Goal: Information Seeking & Learning: Check status

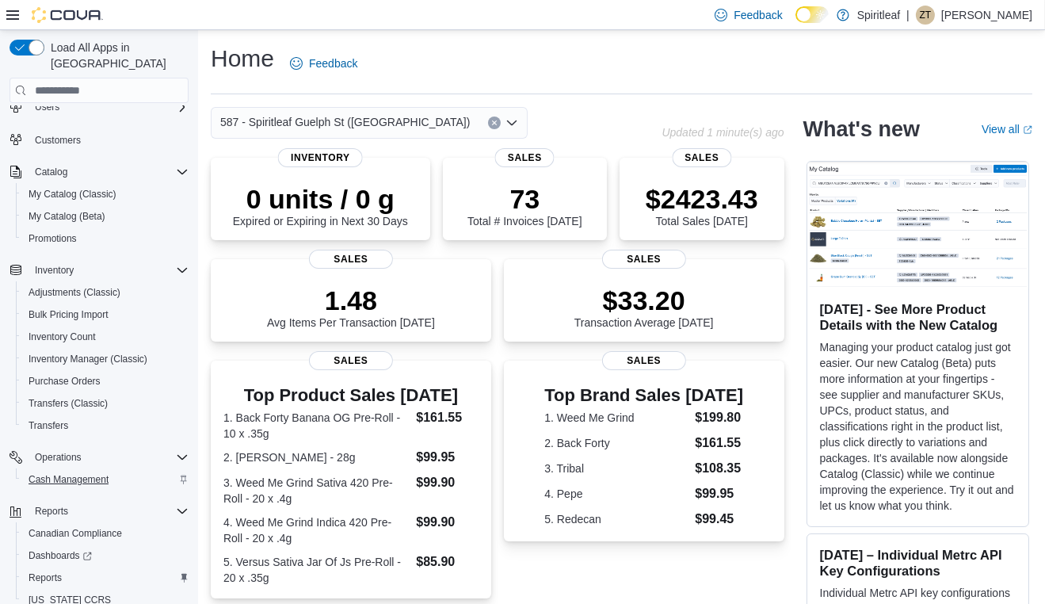
scroll to position [134, 0]
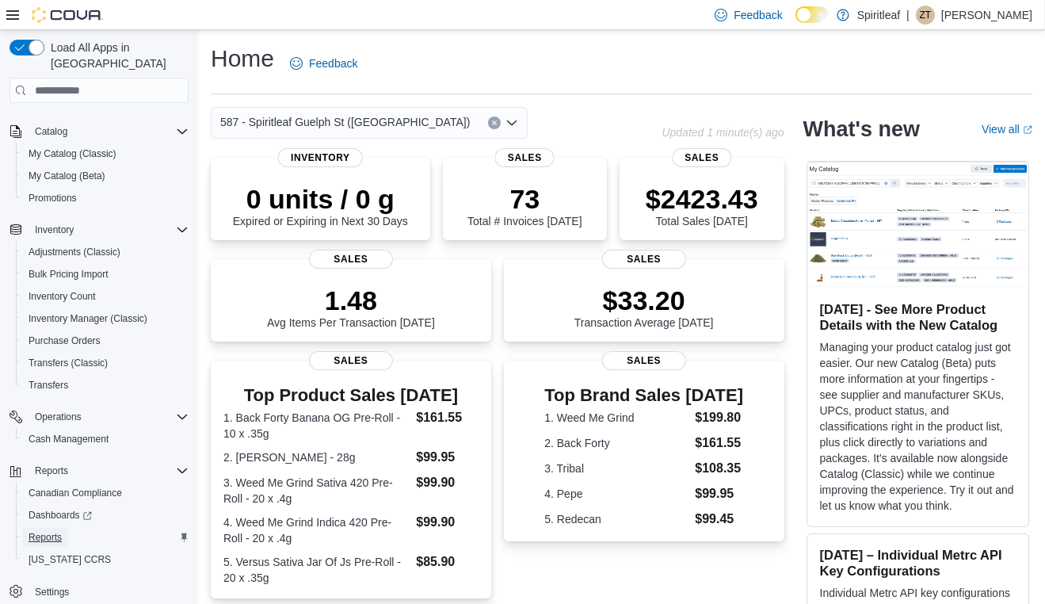
click at [63, 528] on link "Reports" at bounding box center [45, 537] width 46 height 19
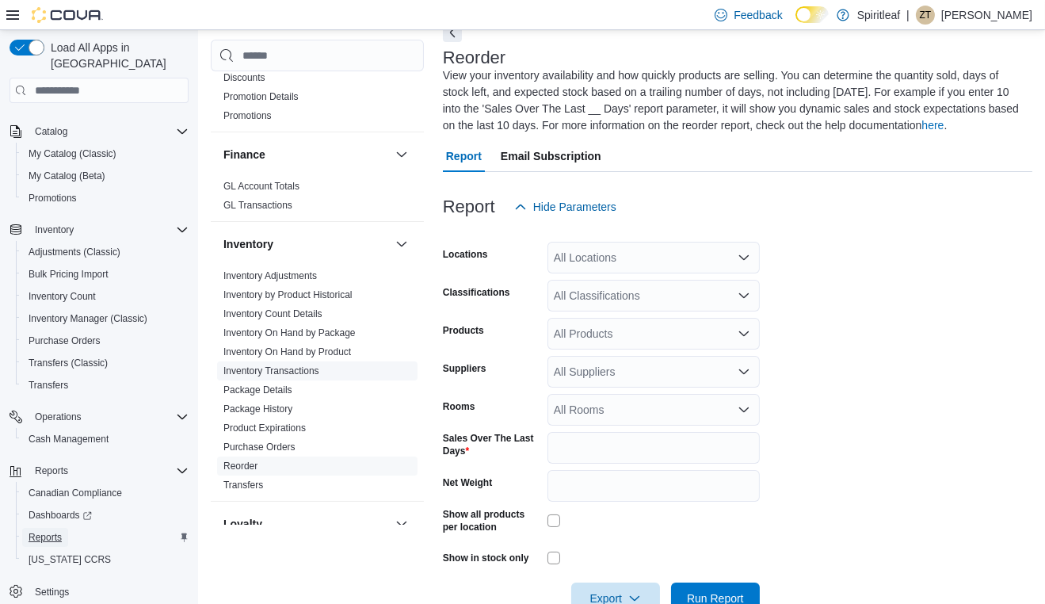
scroll to position [86, 0]
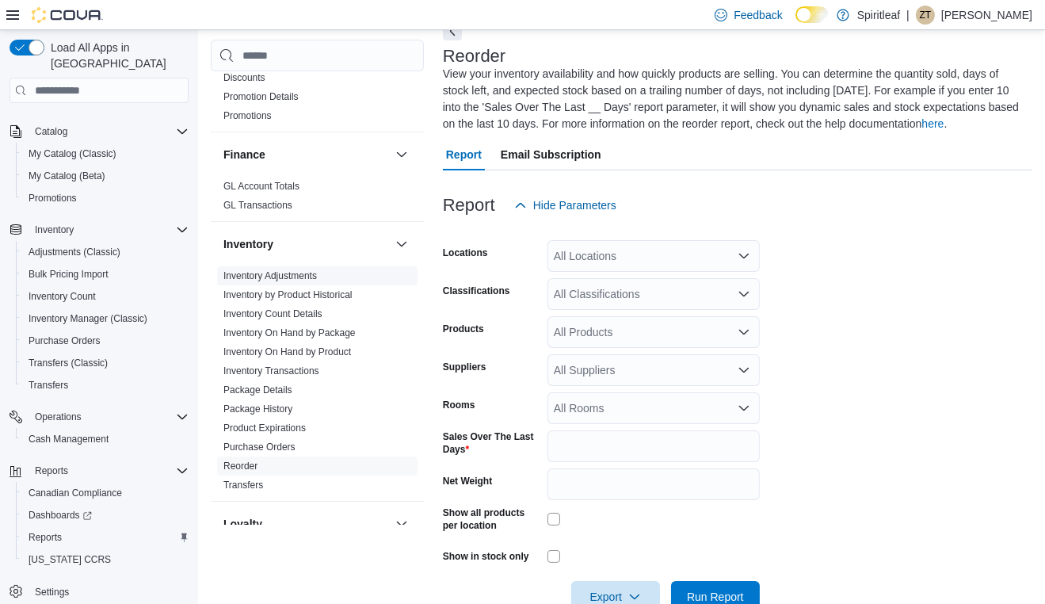
drag, startPoint x: 340, startPoint y: 338, endPoint x: 349, endPoint y: 335, distance: 9.0
click at [340, 346] on link "Inventory On Hand by Product" at bounding box center [288, 351] width 128 height 11
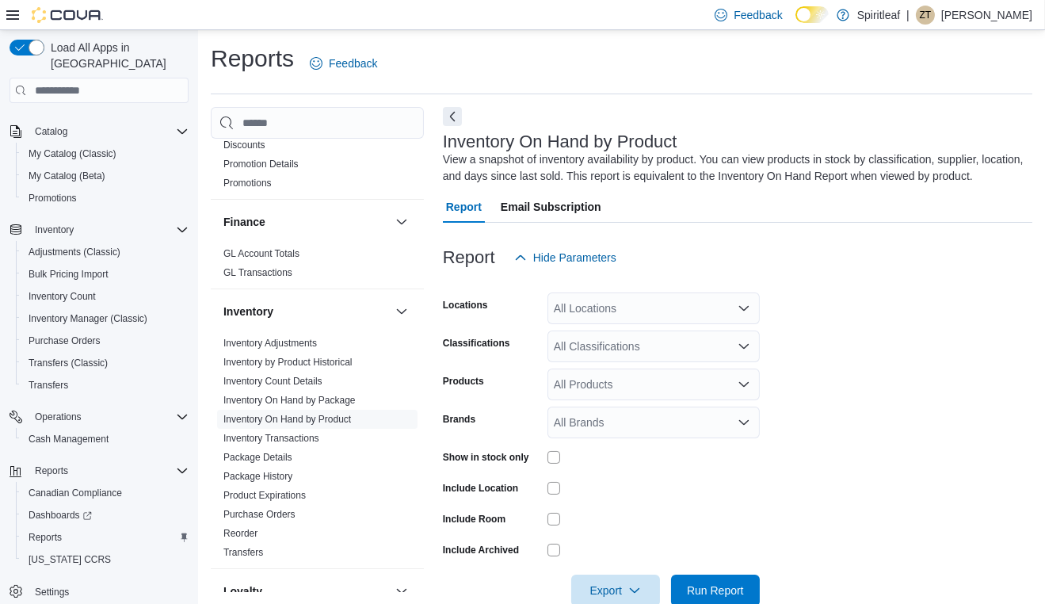
scroll to position [34, 0]
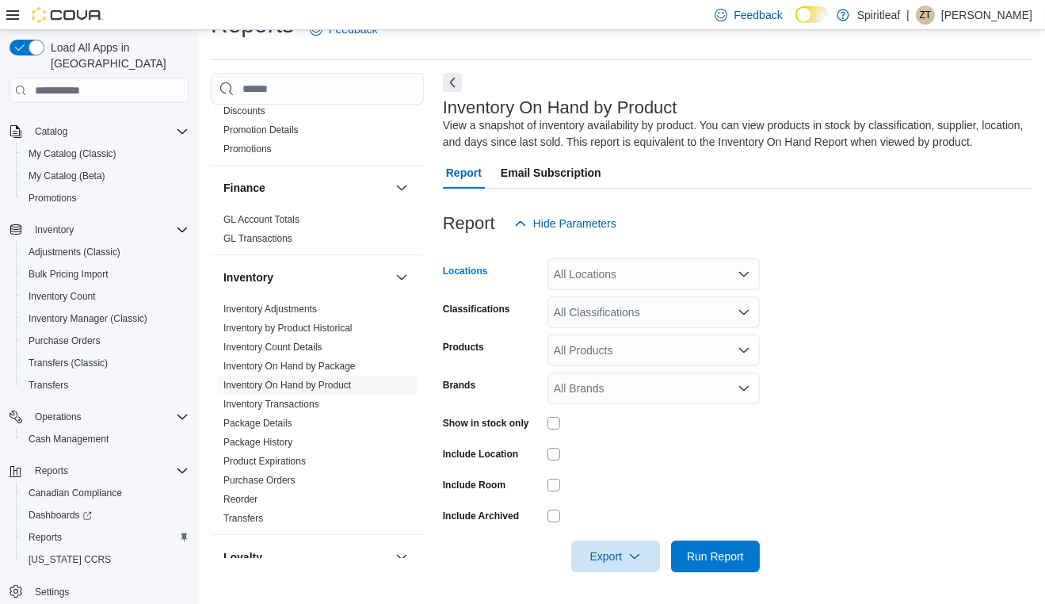
click at [617, 280] on div "All Locations" at bounding box center [654, 274] width 212 height 32
type input "***"
click at [623, 295] on span "587 - Spiritleaf Guelph St (Georgetown)" at bounding box center [731, 301] width 250 height 16
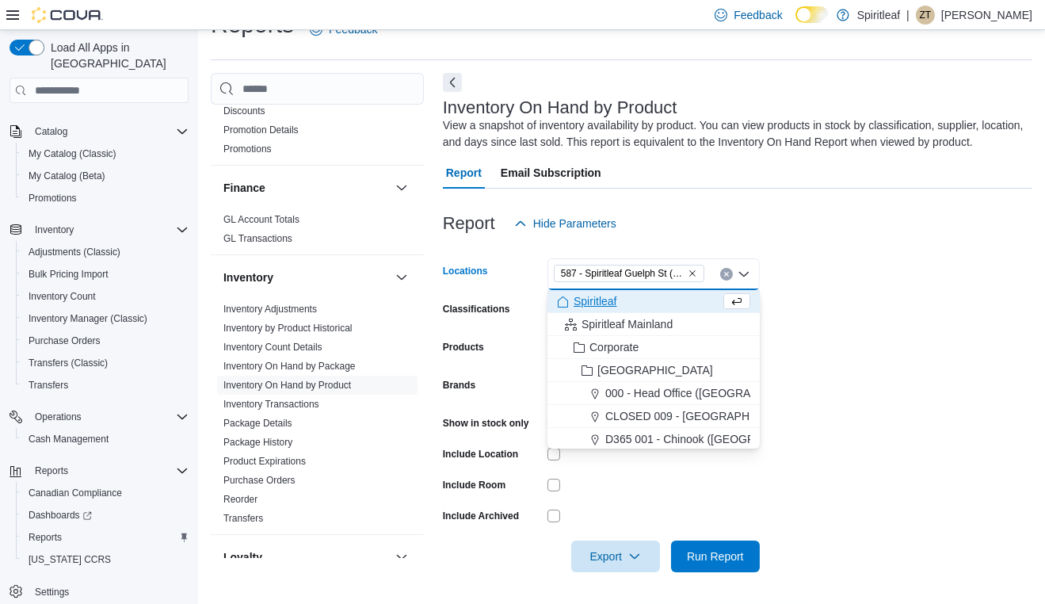
click at [654, 215] on div "Report Hide Parameters" at bounding box center [738, 224] width 590 height 32
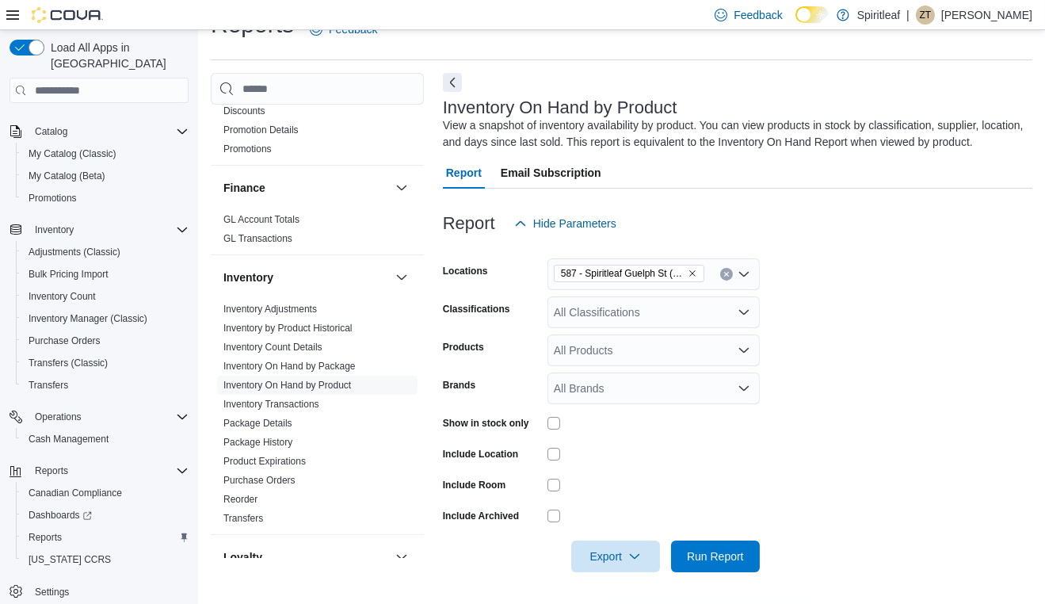
click at [616, 321] on div "All Classifications" at bounding box center [654, 312] width 212 height 32
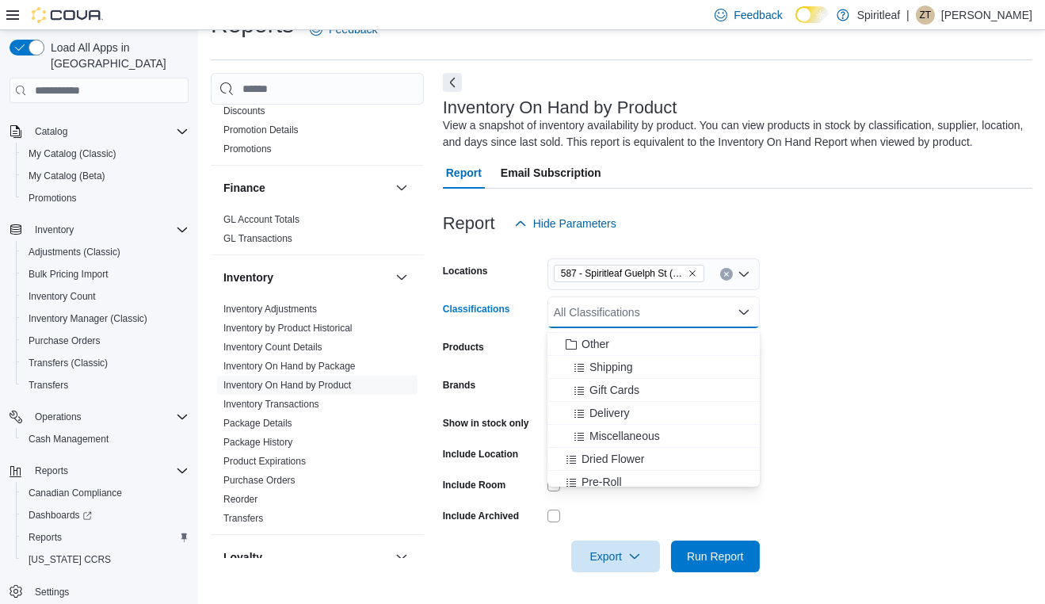
scroll to position [238, 0]
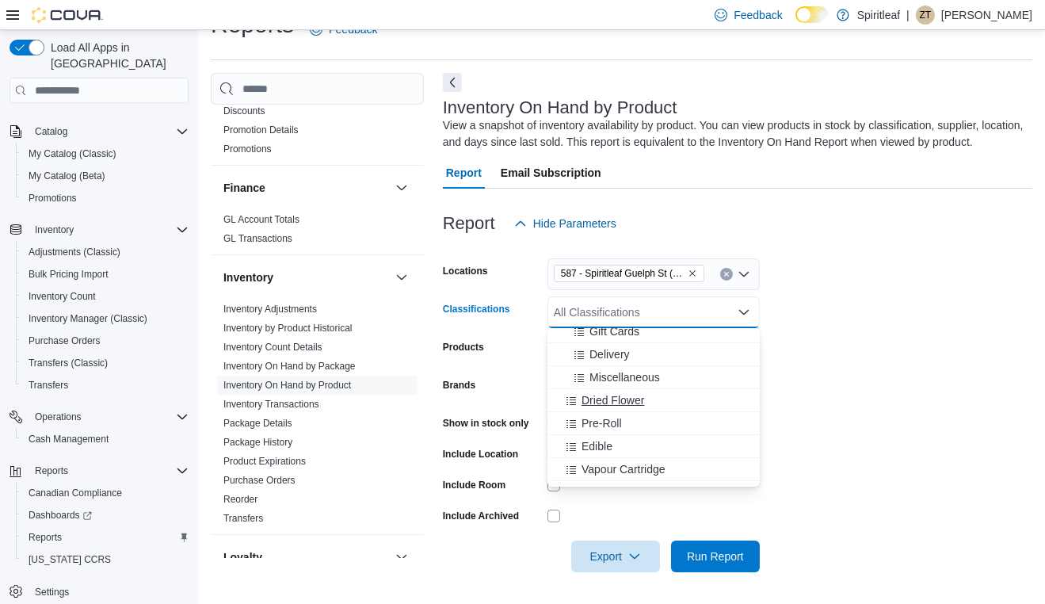
click at [639, 403] on span "Dried Flower" at bounding box center [613, 400] width 63 height 16
click at [636, 403] on div "Pre-Roll" at bounding box center [638, 400] width 163 height 16
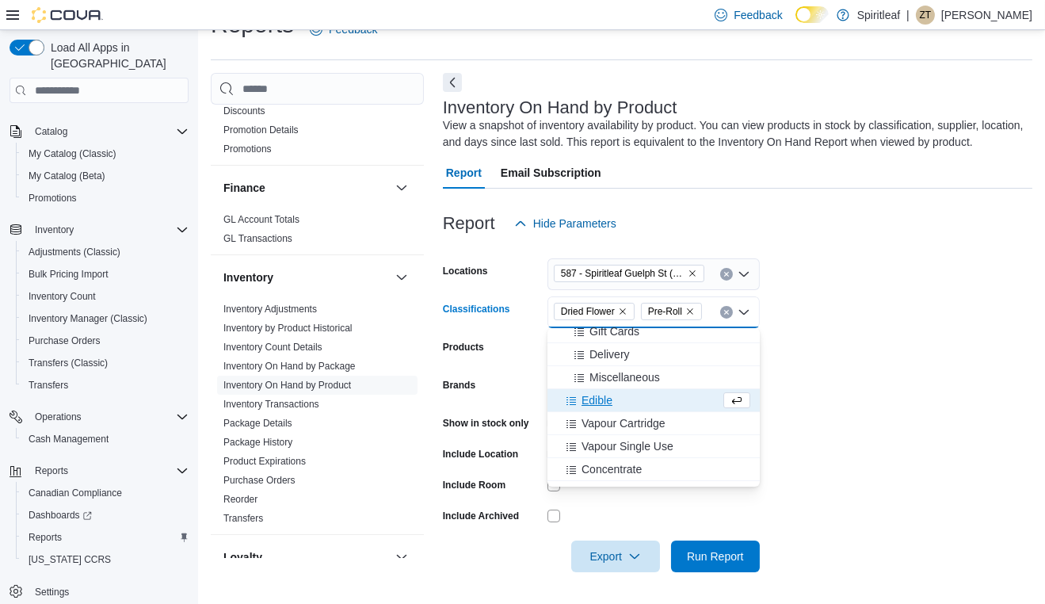
click at [636, 403] on div "Edible" at bounding box center [638, 400] width 163 height 16
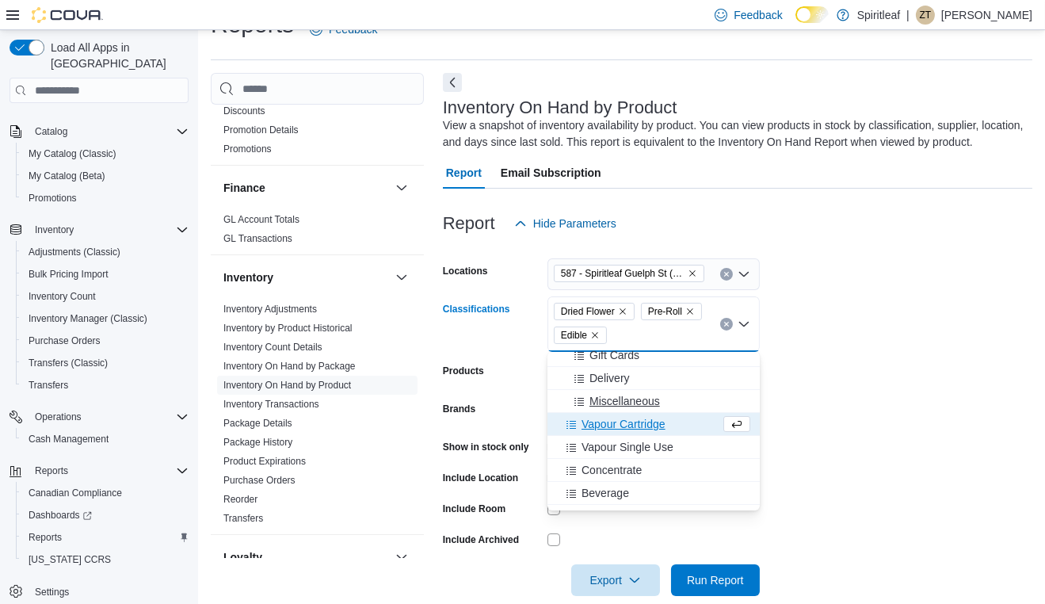
click at [635, 422] on span "Vapour Cartridge" at bounding box center [624, 424] width 84 height 16
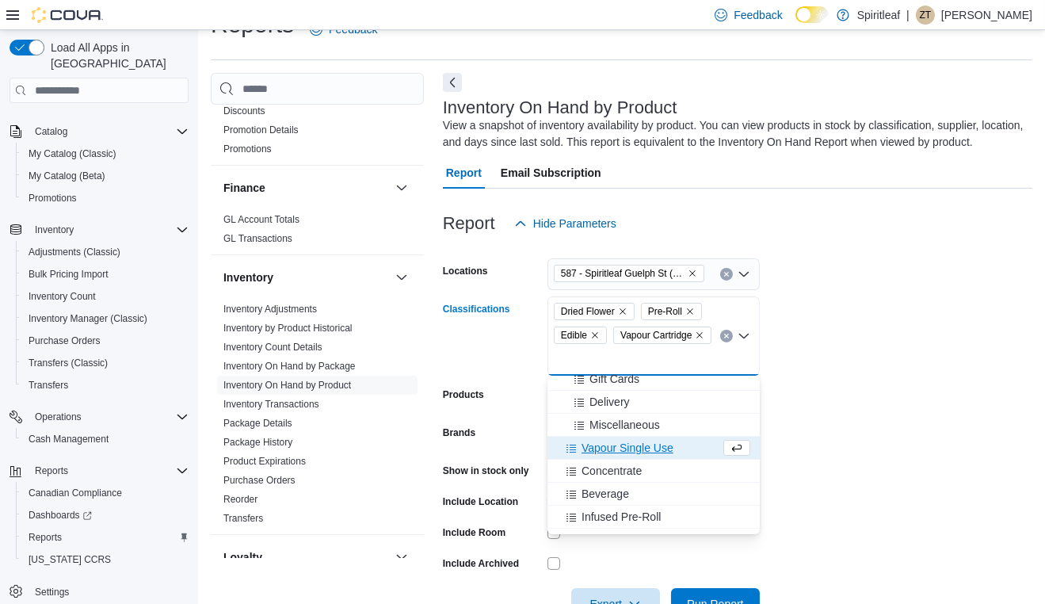
click at [625, 441] on span "Vapour Single Use" at bounding box center [628, 448] width 92 height 16
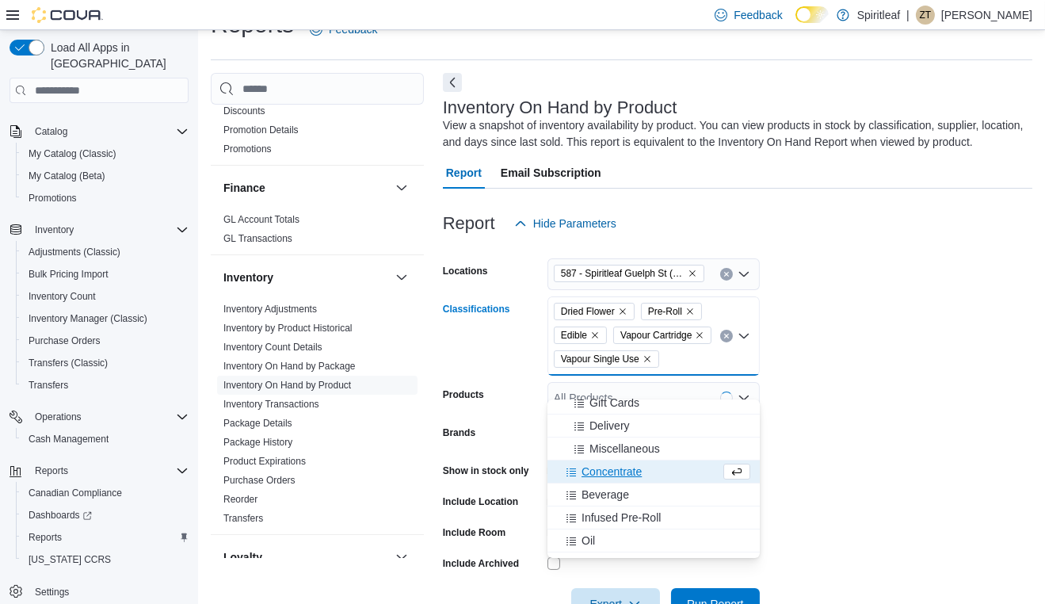
click at [628, 472] on span "Concentrate" at bounding box center [612, 472] width 60 height 16
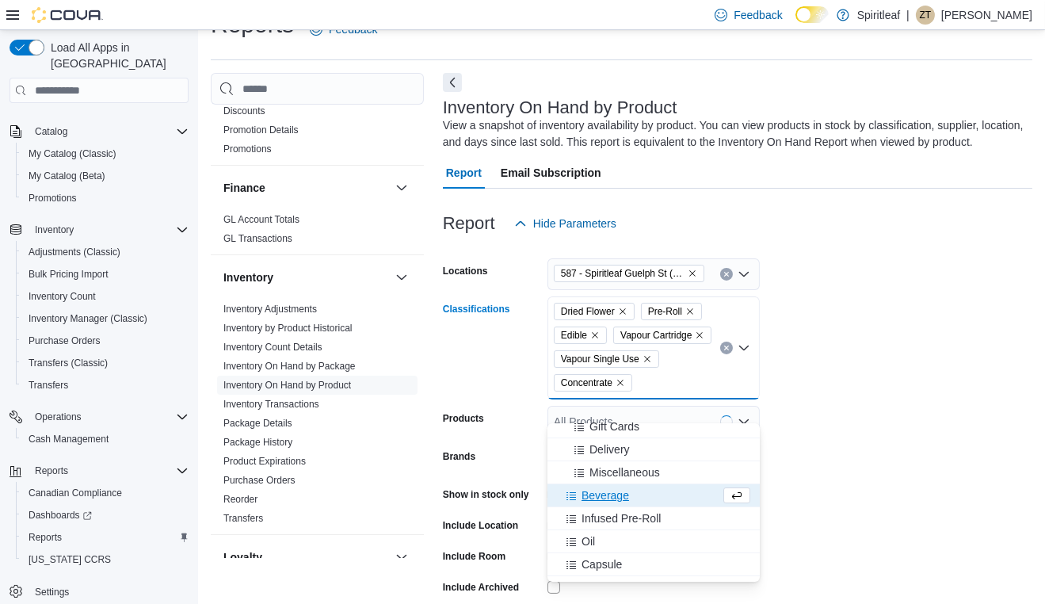
click at [621, 495] on span "Beverage" at bounding box center [606, 495] width 48 height 16
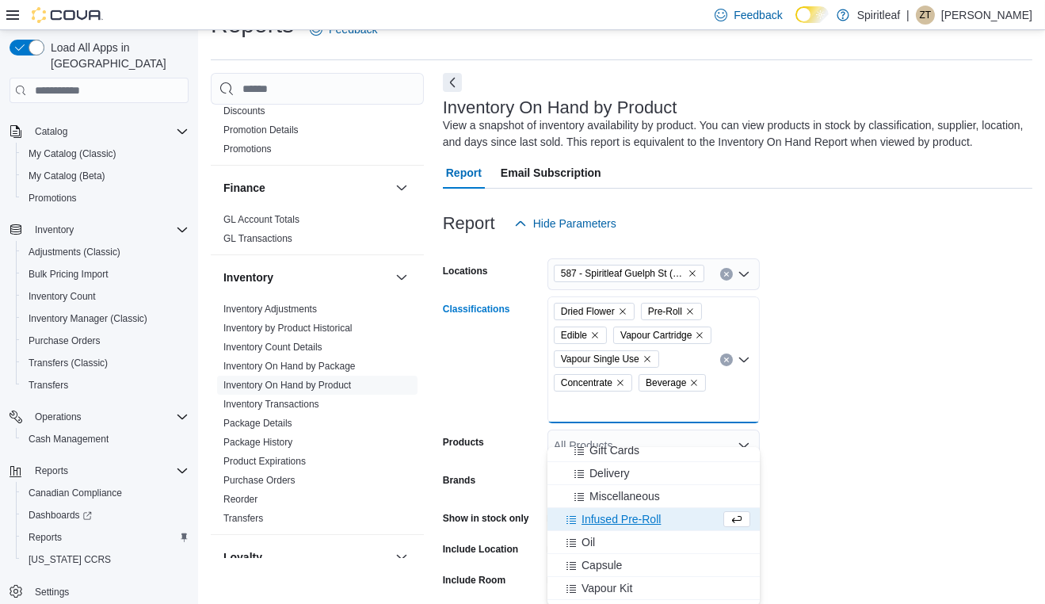
click at [621, 517] on span "Infused Pre-Roll" at bounding box center [621, 519] width 79 height 16
click at [613, 535] on span "Capsule" at bounding box center [602, 542] width 40 height 16
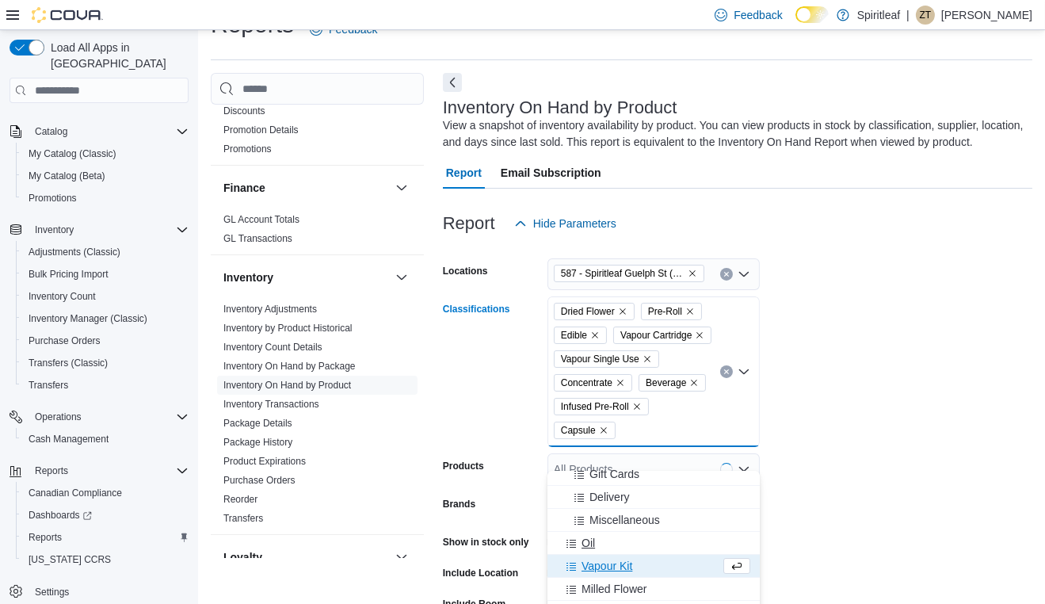
click at [612, 539] on div "Oil" at bounding box center [653, 543] width 193 height 16
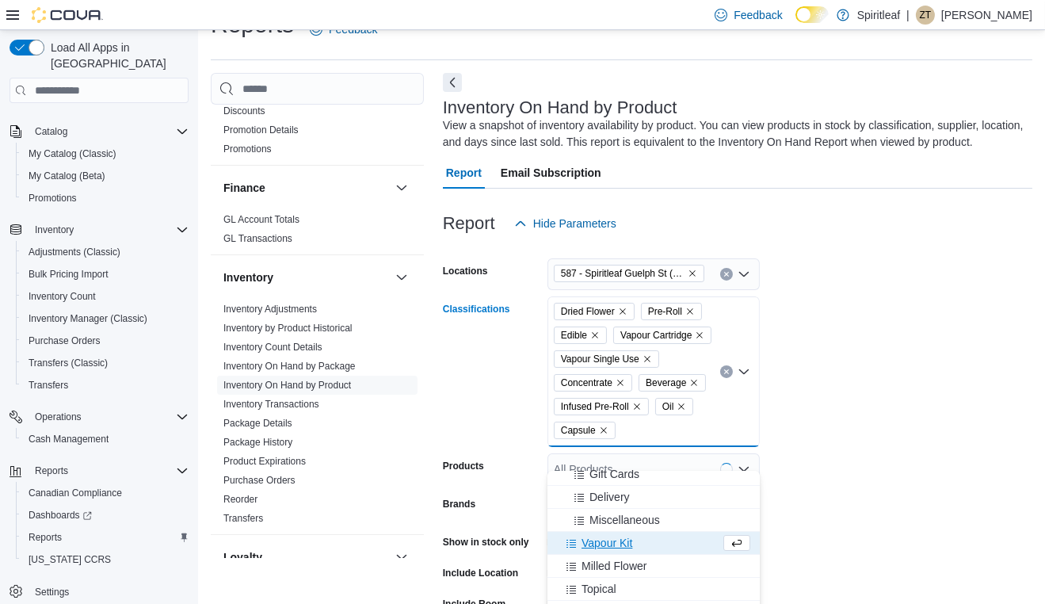
click at [615, 542] on span "Vapour Kit" at bounding box center [607, 543] width 51 height 16
click at [620, 548] on span "Milled Flower" at bounding box center [614, 543] width 65 height 16
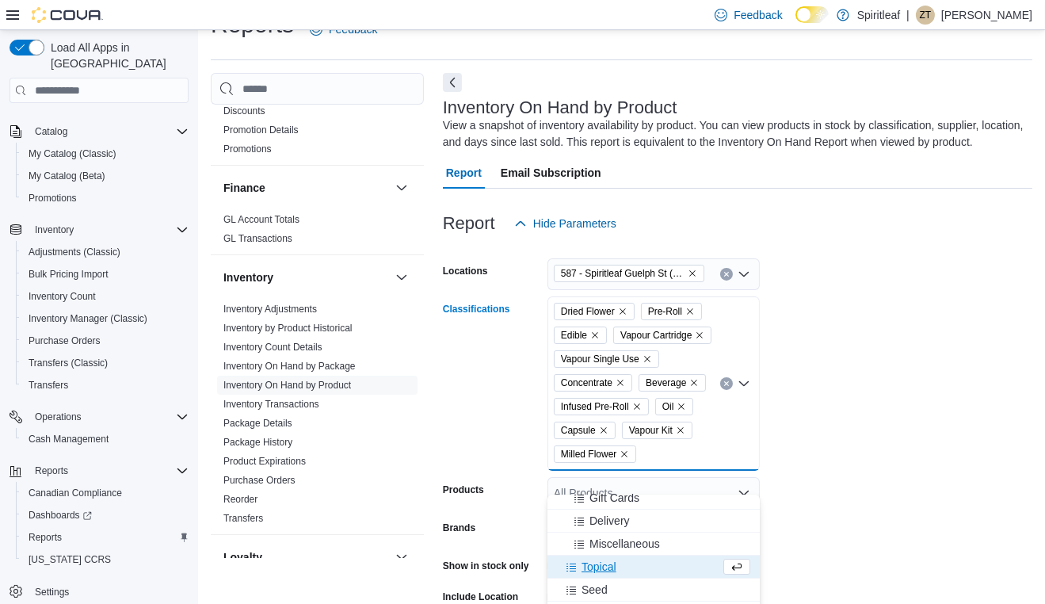
click at [614, 562] on span "Topical" at bounding box center [599, 567] width 35 height 16
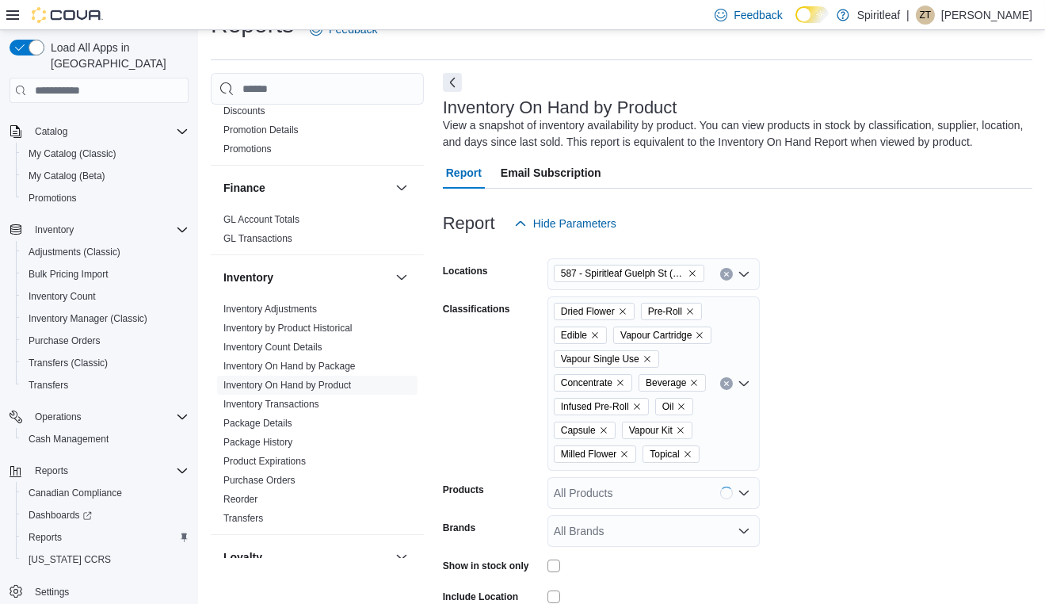
click at [846, 400] on form "Locations 587 - Spiritleaf Guelph St (Georgetown) Classifications Dried Flower …" at bounding box center [738, 477] width 590 height 476
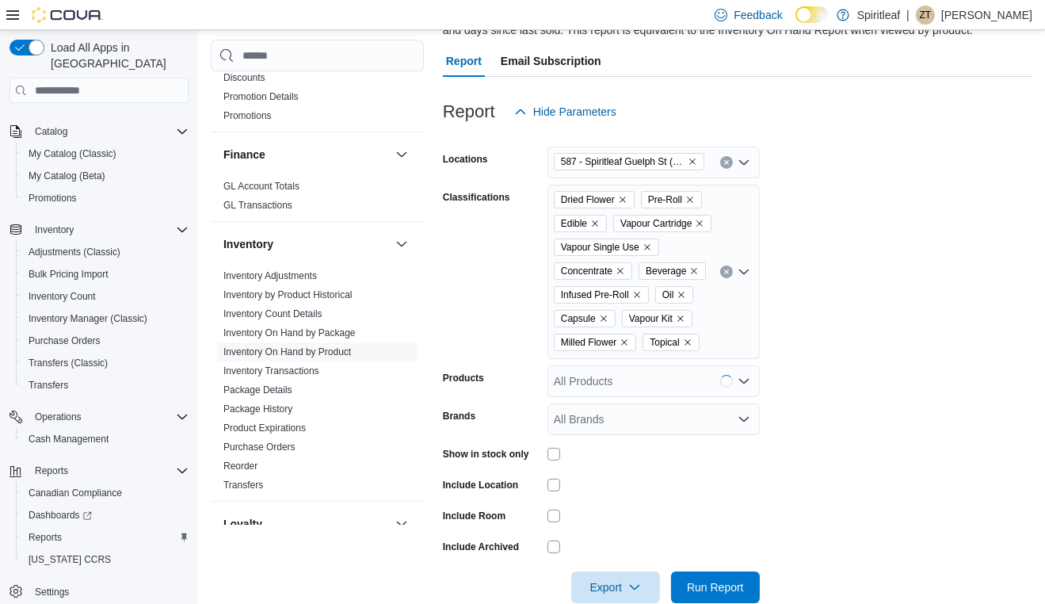
scroll to position [193, 0]
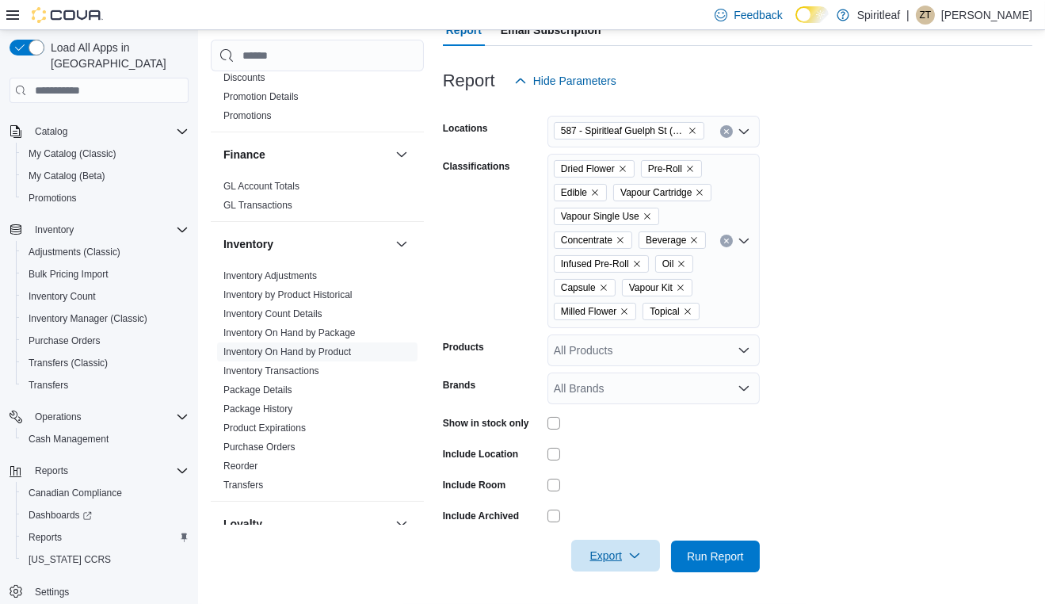
click at [631, 559] on icon "button" at bounding box center [635, 555] width 13 height 13
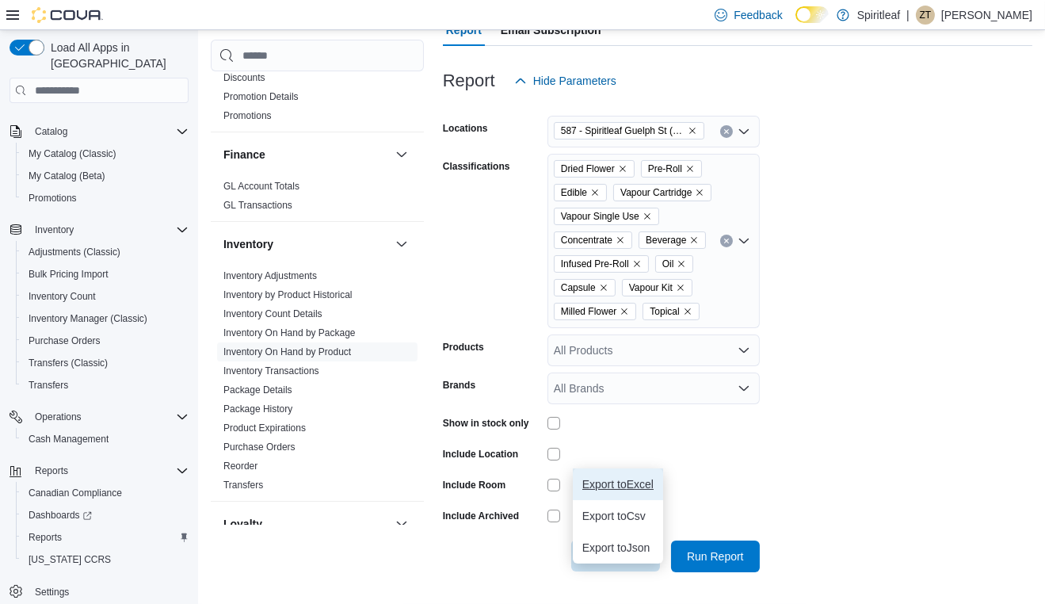
click at [604, 468] on button "Export to Excel" at bounding box center [618, 484] width 90 height 32
click at [827, 428] on form "Locations 587 - Spiritleaf Guelph St (Georgetown) Classifications Dried Flower …" at bounding box center [738, 335] width 590 height 476
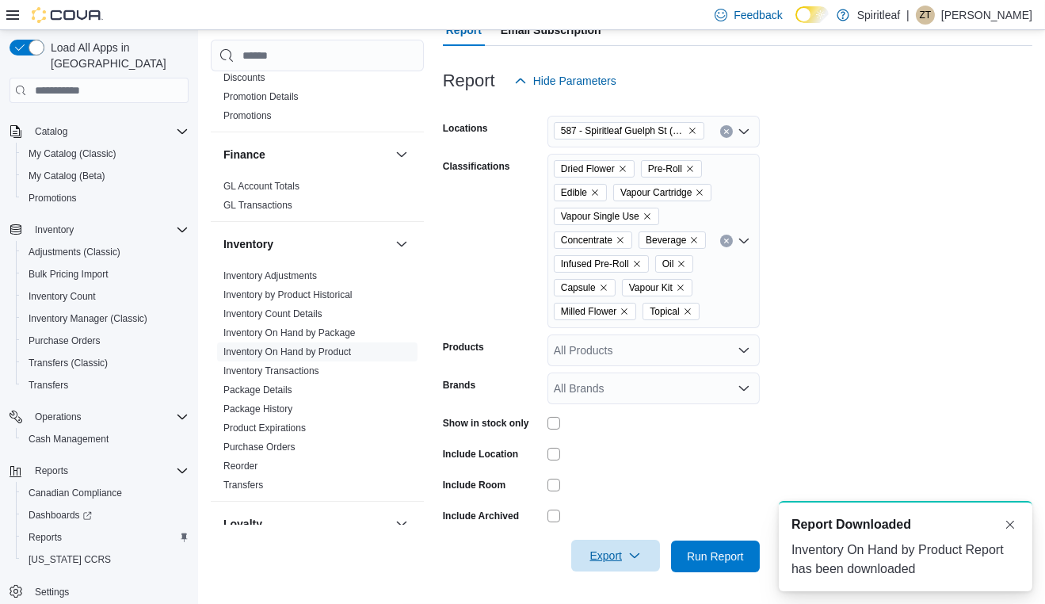
scroll to position [0, 0]
click at [866, 113] on form "Locations 587 - Spiritleaf Guelph St (Georgetown) Classifications Dried Flower …" at bounding box center [738, 335] width 590 height 476
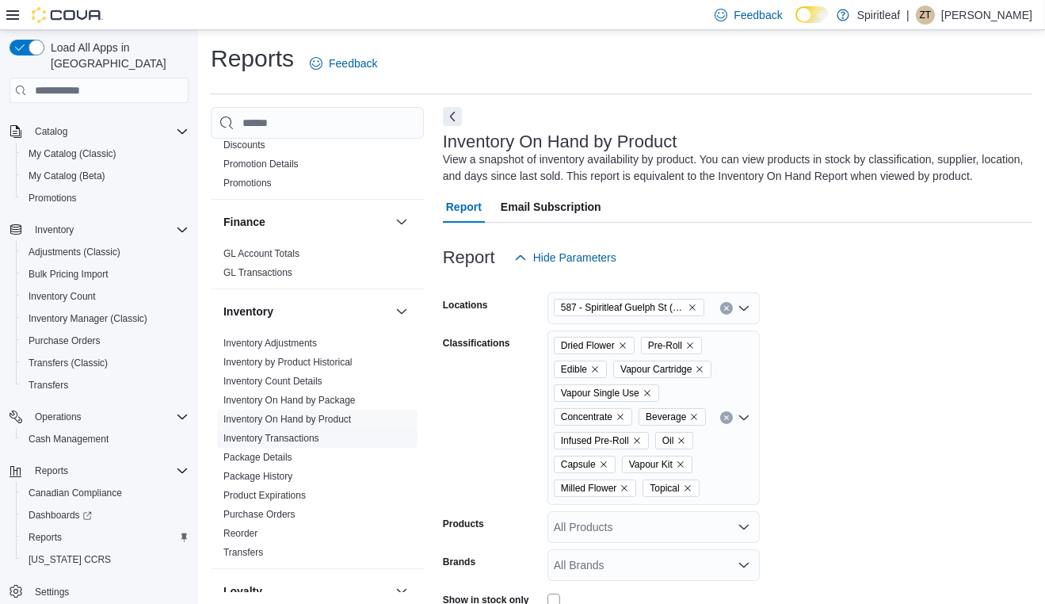
click at [301, 433] on link "Inventory Transactions" at bounding box center [272, 438] width 96 height 11
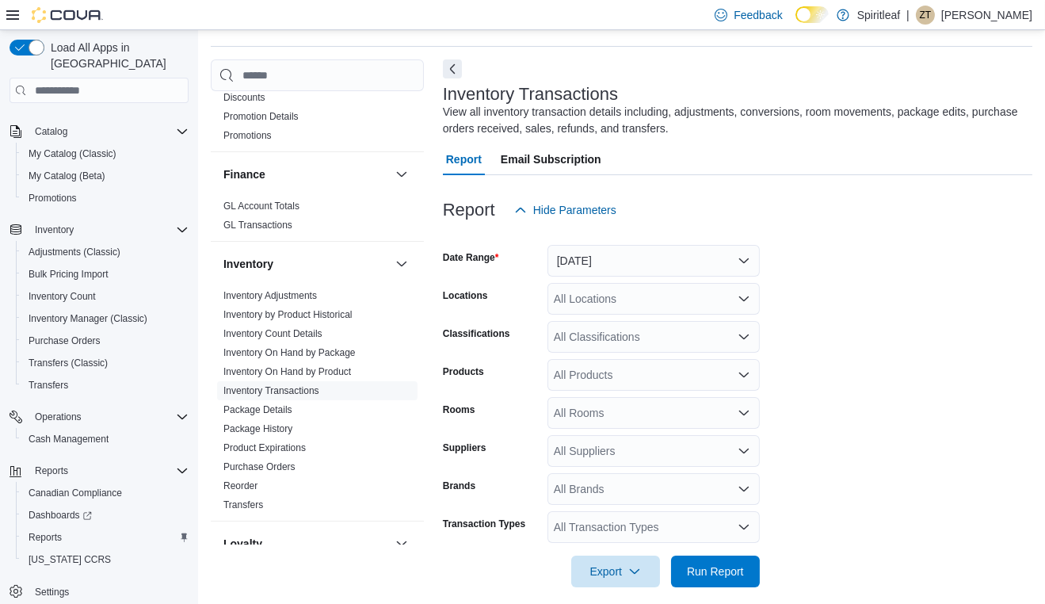
scroll to position [53, 0]
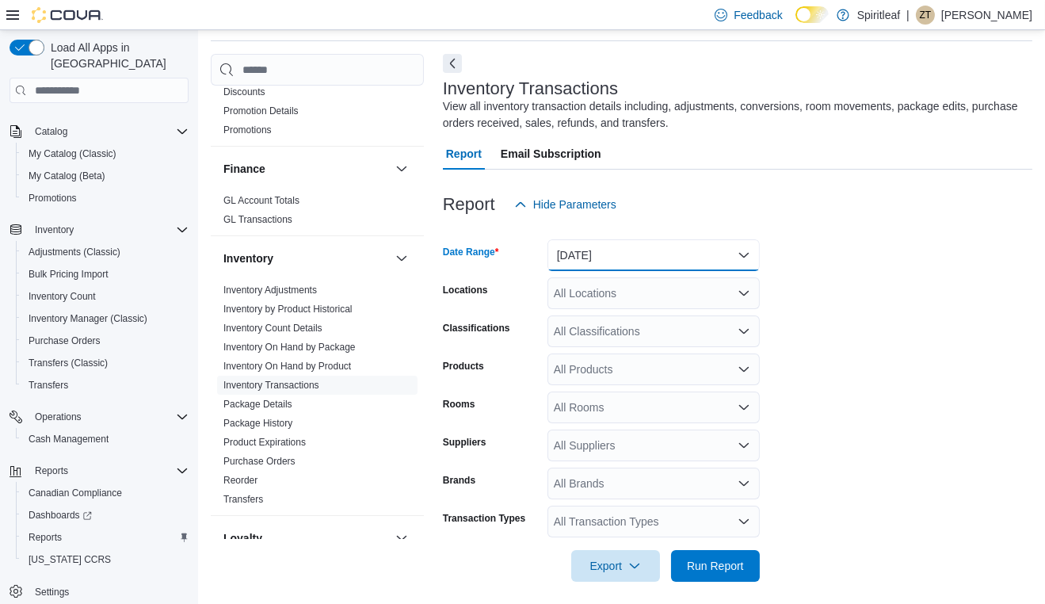
click at [631, 246] on button "Yesterday" at bounding box center [654, 255] width 212 height 32
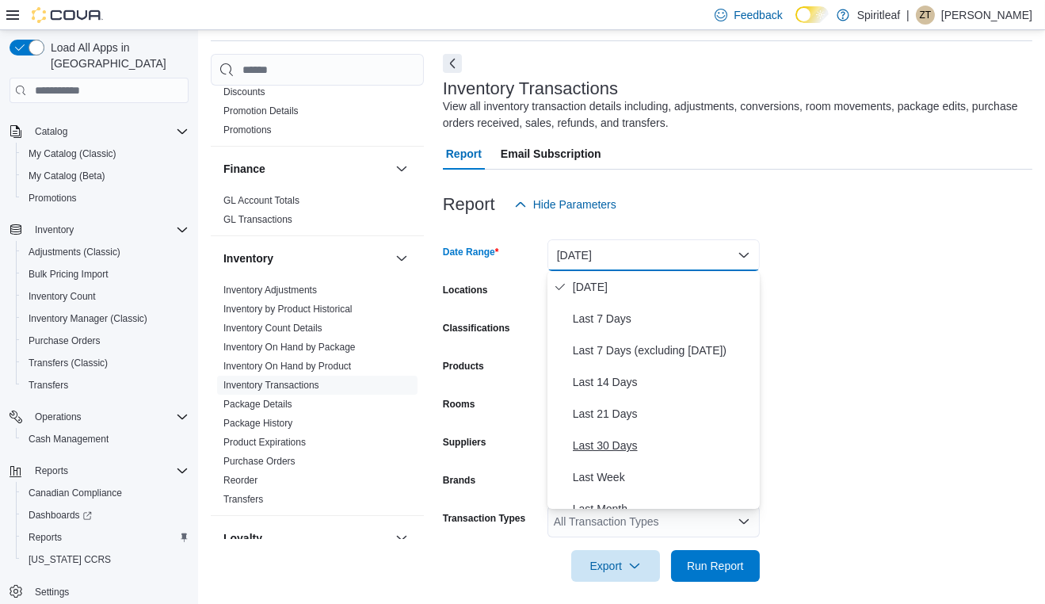
scroll to position [79, 0]
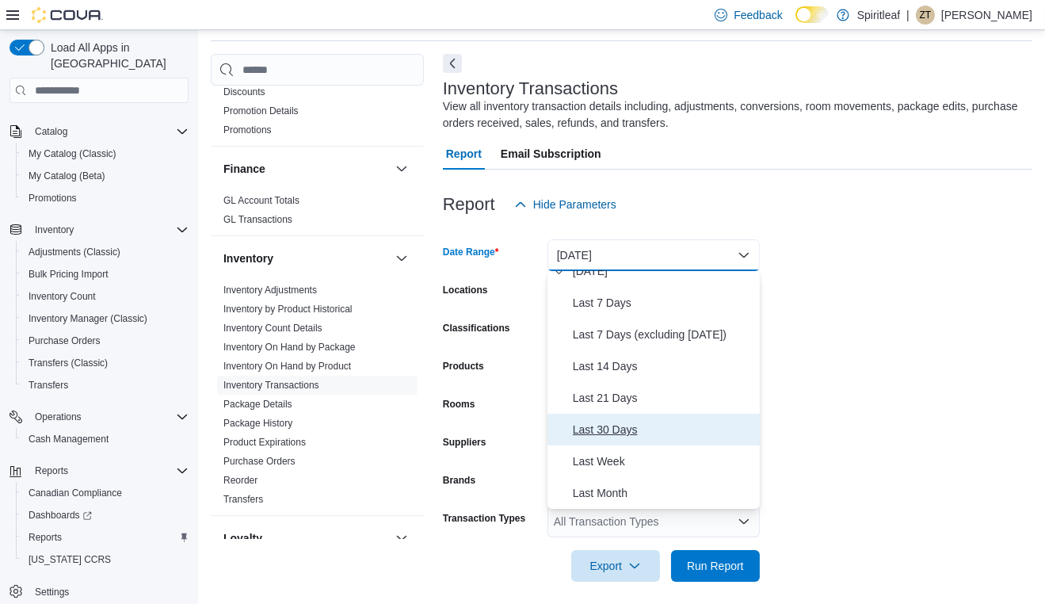
click at [625, 433] on span "Last 30 Days" at bounding box center [663, 429] width 181 height 19
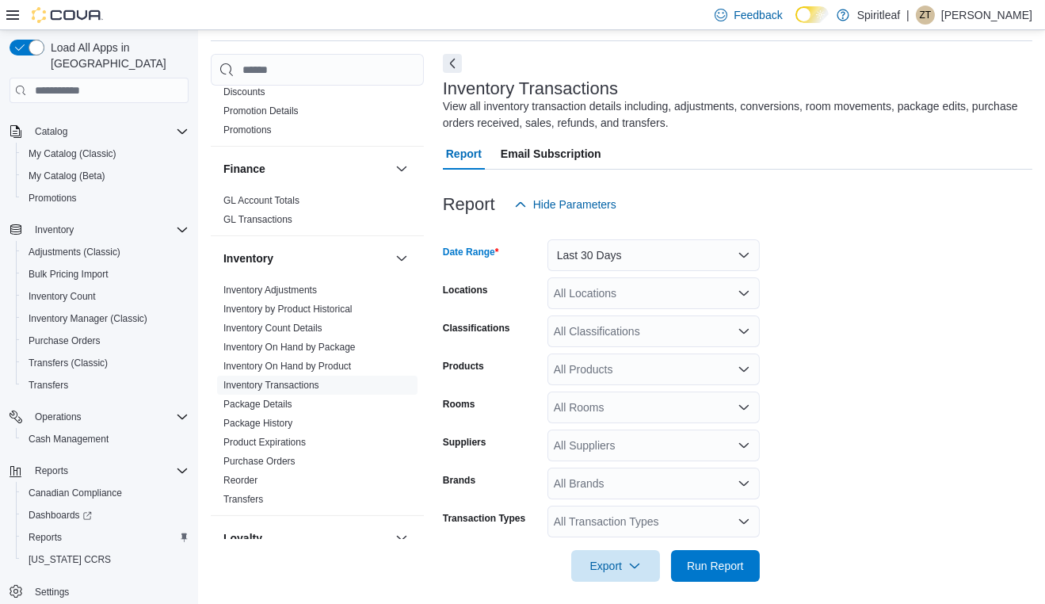
click at [603, 295] on div "All Locations" at bounding box center [654, 293] width 212 height 32
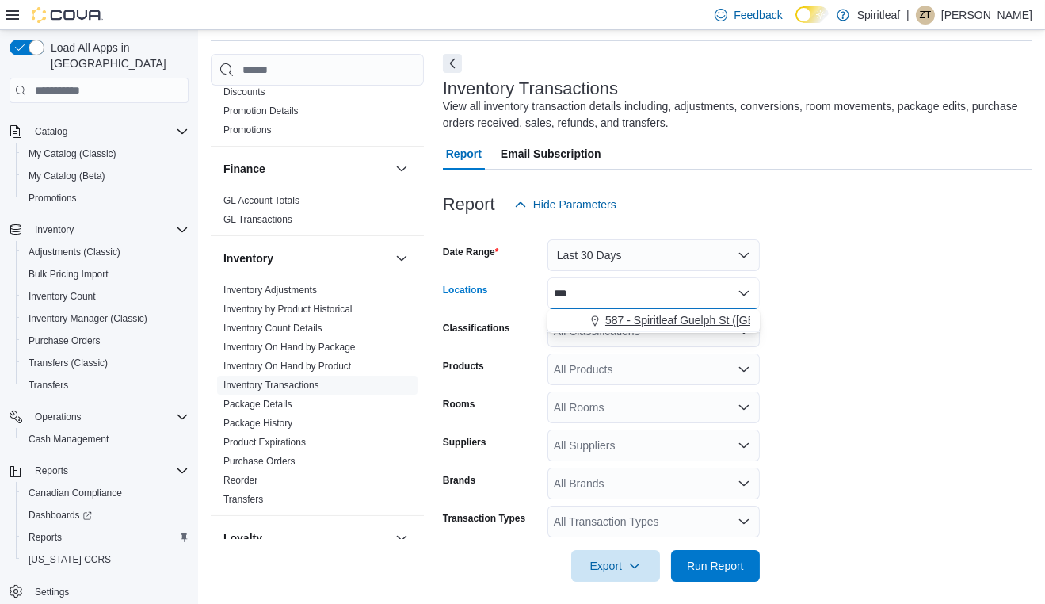
type input "***"
click at [606, 320] on span "587 - Spiritleaf Guelph St (Georgetown)" at bounding box center [731, 320] width 250 height 16
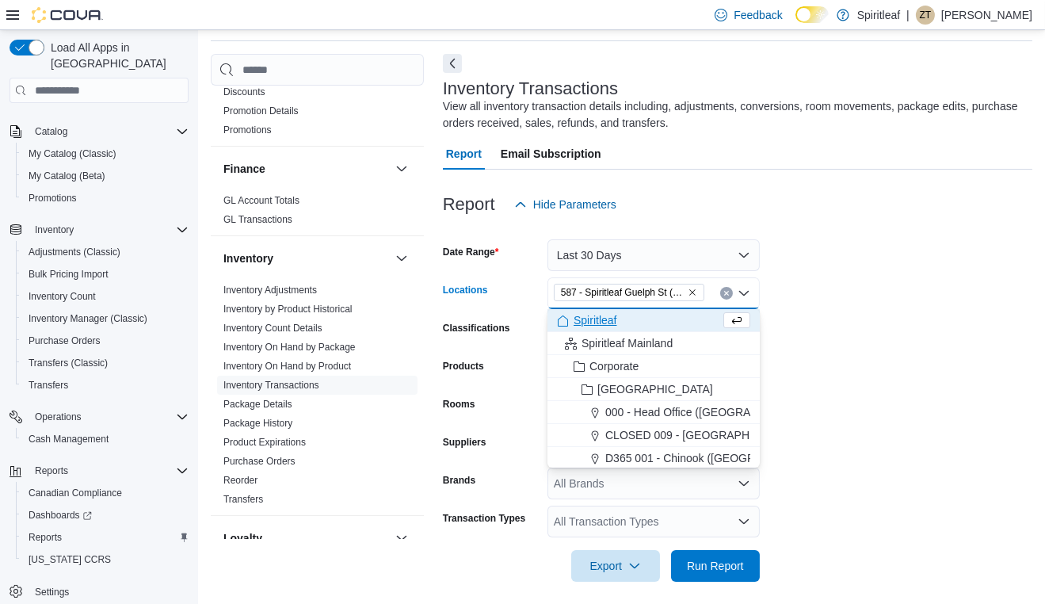
click at [927, 373] on form "Date Range Last 30 Days Locations 587 - Spiritleaf Guelph St (Georgetown) Combo…" at bounding box center [738, 400] width 590 height 361
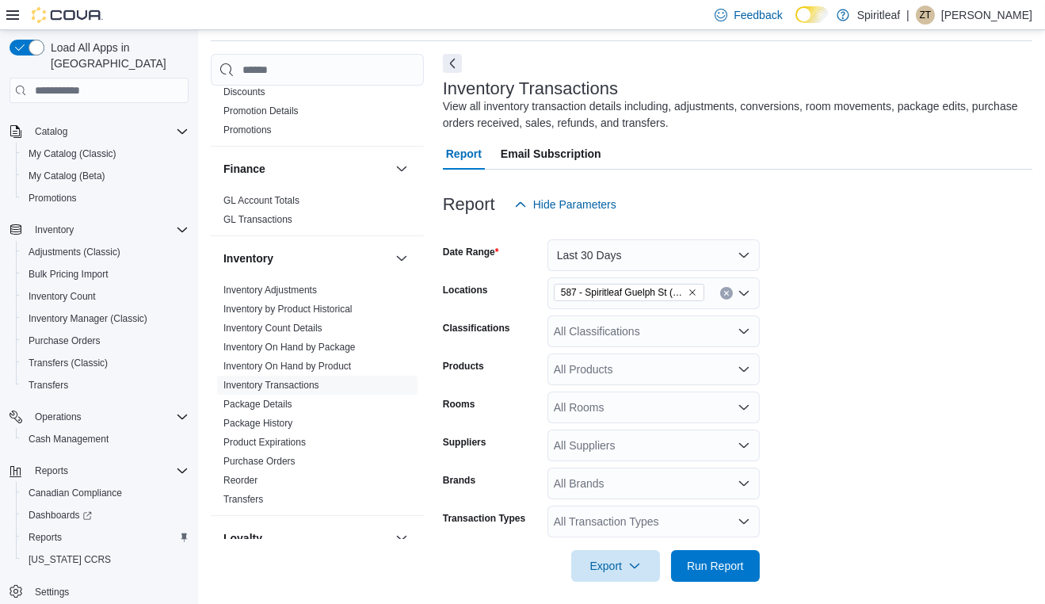
click at [629, 374] on div "All Products" at bounding box center [654, 369] width 212 height 32
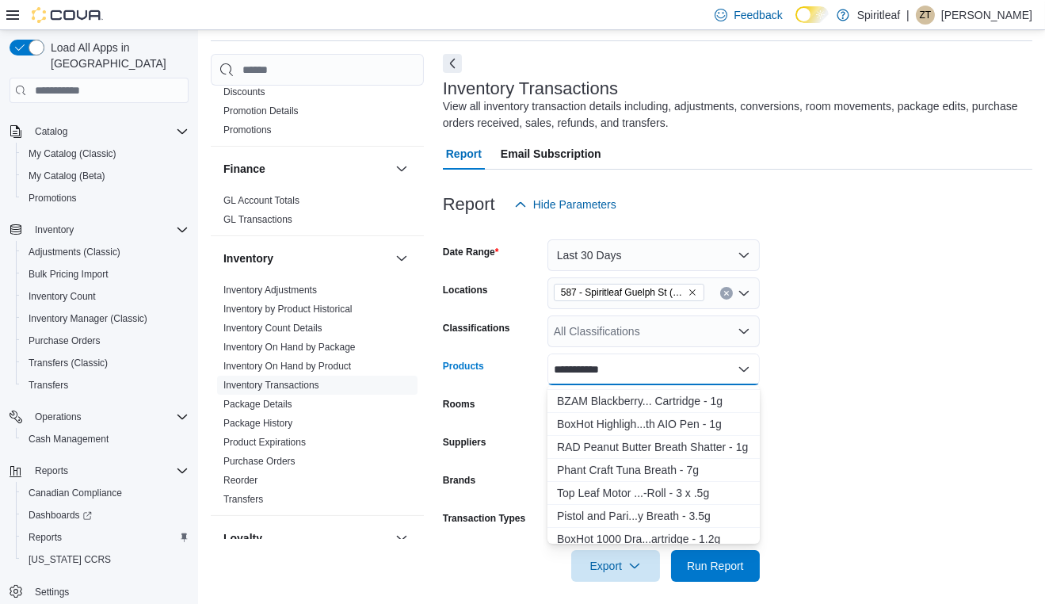
scroll to position [713, 0]
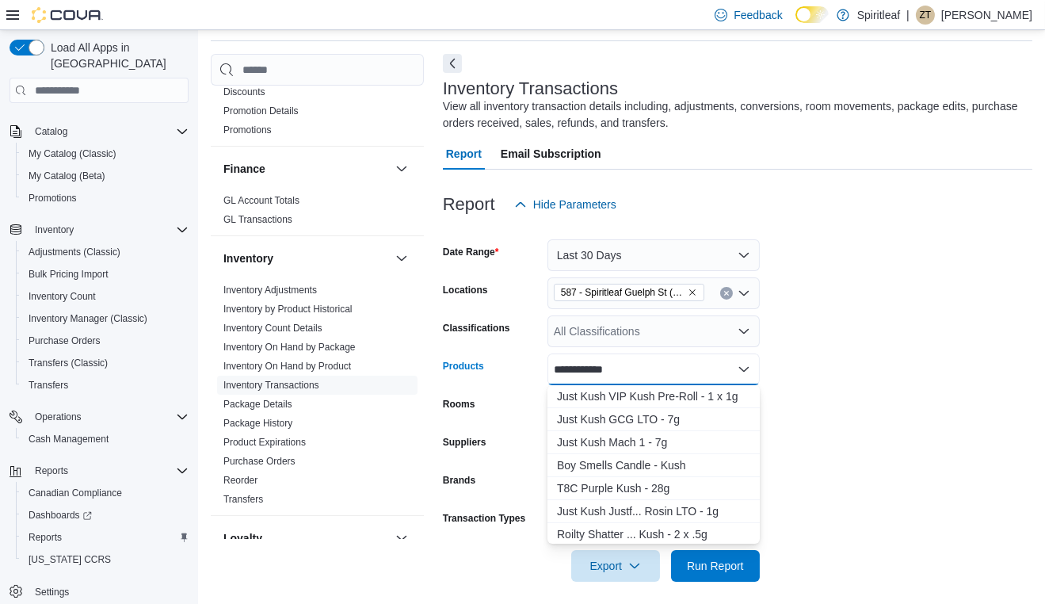
drag, startPoint x: 641, startPoint y: 368, endPoint x: 490, endPoint y: 368, distance: 151.4
click at [490, 368] on div "**********" at bounding box center [601, 369] width 317 height 32
click at [632, 371] on div "**********" at bounding box center [654, 369] width 212 height 32
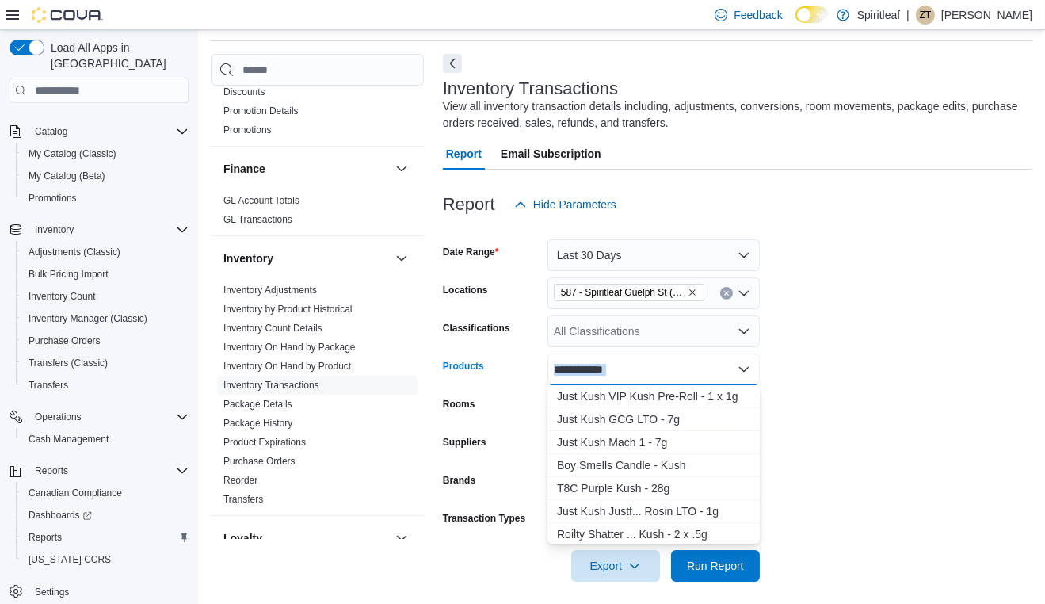
click at [632, 371] on div "**********" at bounding box center [654, 369] width 212 height 32
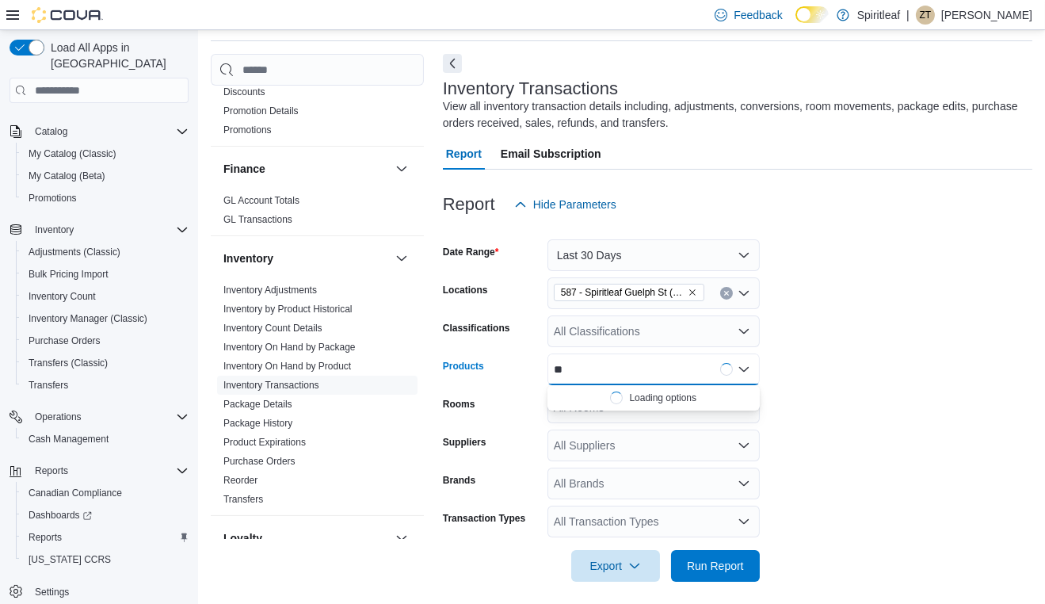
type input "*"
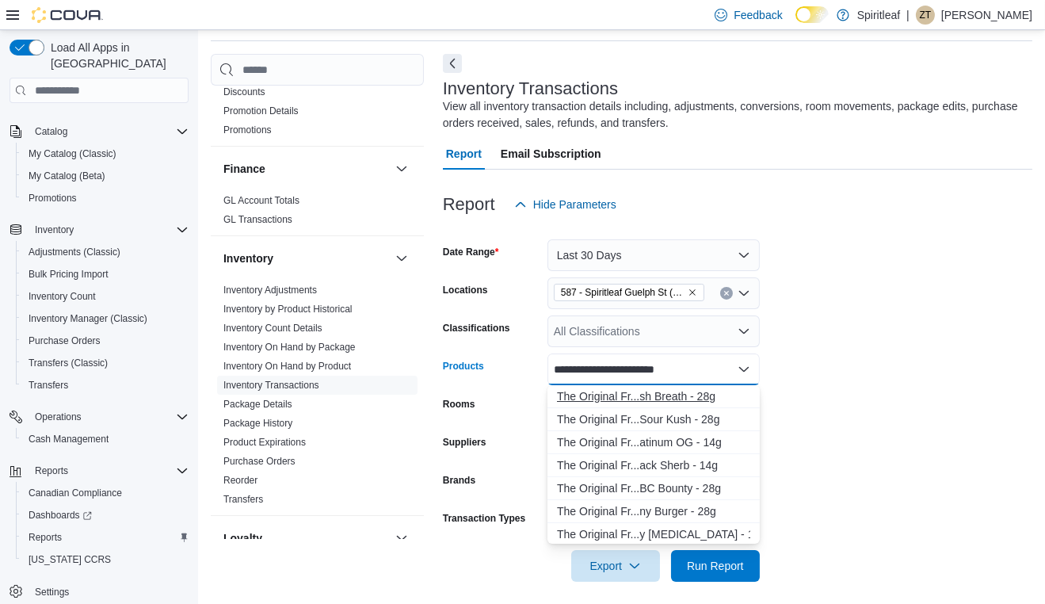
type input "**********"
click at [661, 402] on div "The Original Fr...sh Breath - 28g" at bounding box center [653, 396] width 193 height 16
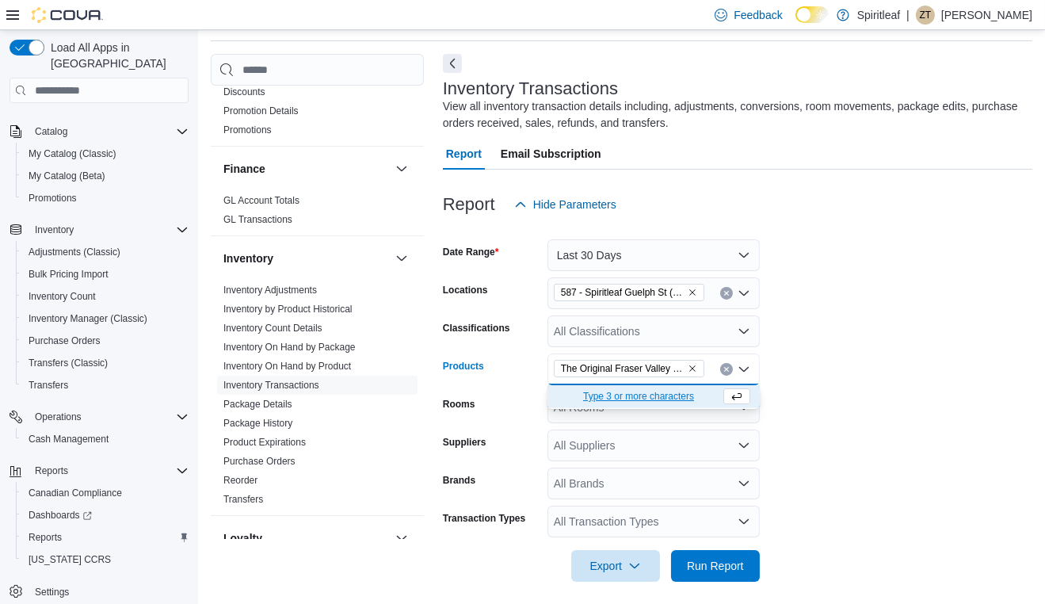
click at [839, 377] on form "Date Range Last 30 Days Locations 587 - Spiritleaf Guelph St (Georgetown) Class…" at bounding box center [738, 400] width 590 height 361
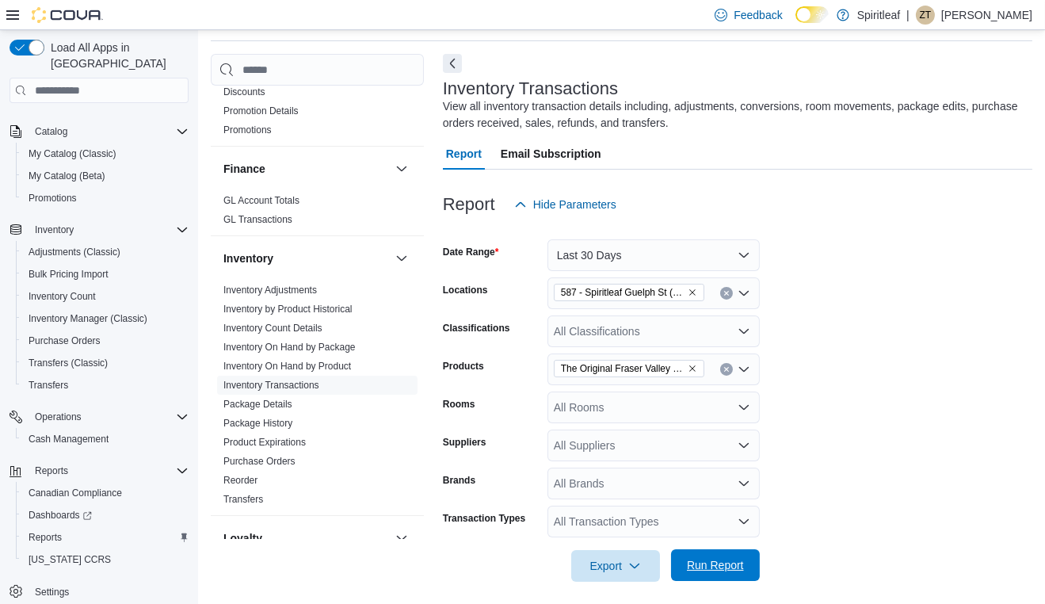
click at [713, 564] on span "Run Report" at bounding box center [715, 565] width 57 height 16
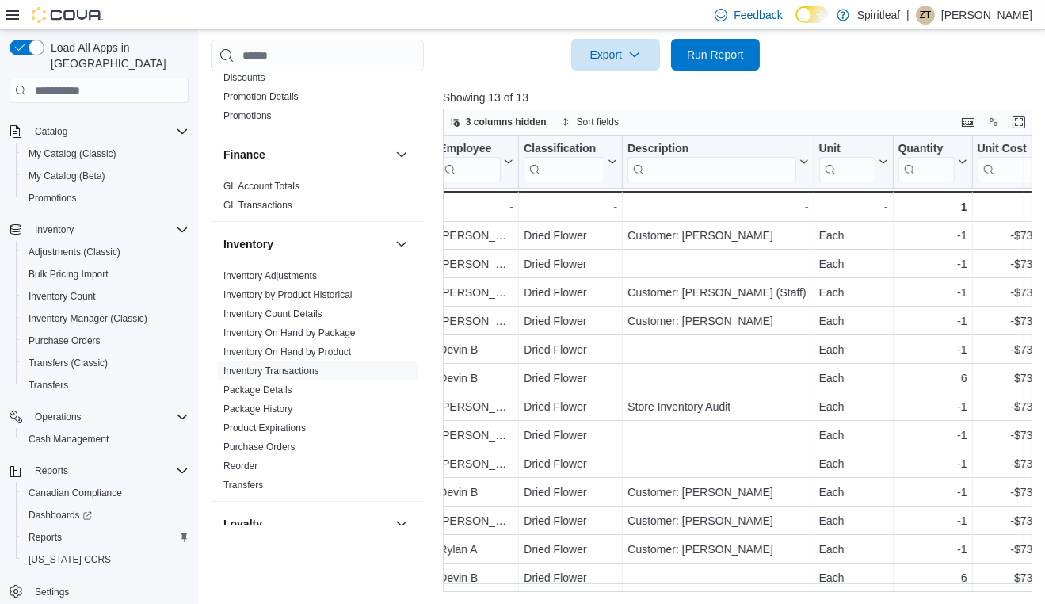
scroll to position [9, 1465]
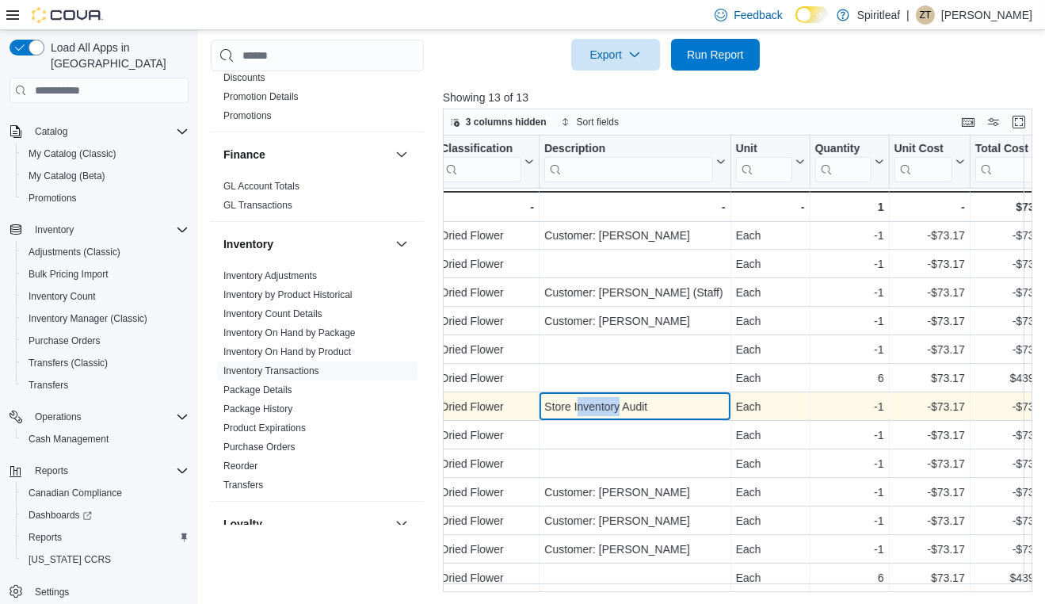
drag, startPoint x: 617, startPoint y: 397, endPoint x: 584, endPoint y: 407, distance: 34.6
click at [576, 397] on div "Store Inventory Audit" at bounding box center [635, 406] width 181 height 19
click at [623, 392] on div "Store Inventory Audit - Description, column 12, row 7" at bounding box center [635, 406] width 191 height 29
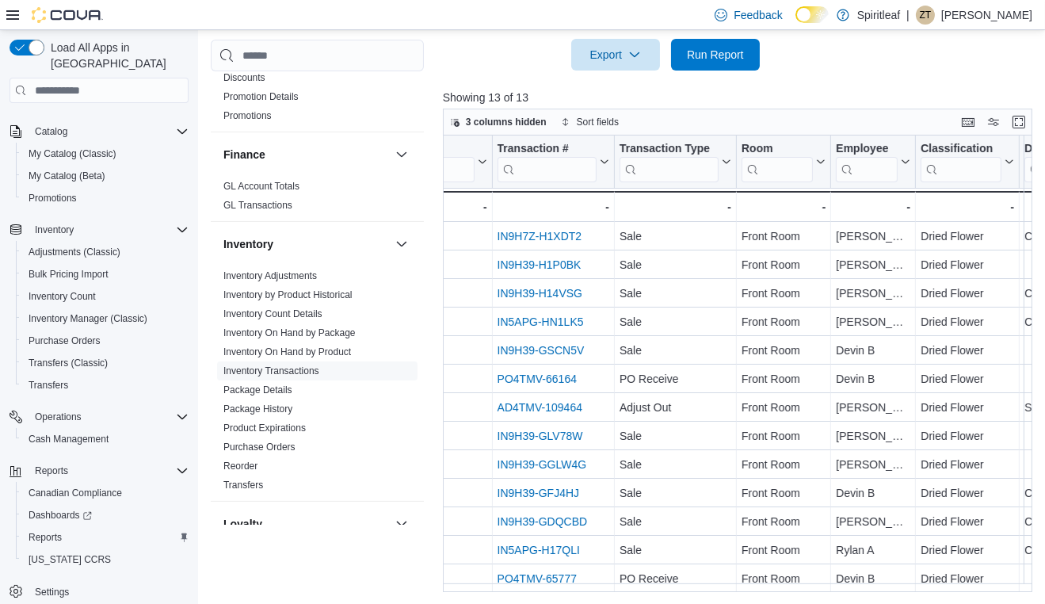
scroll to position [0, 951]
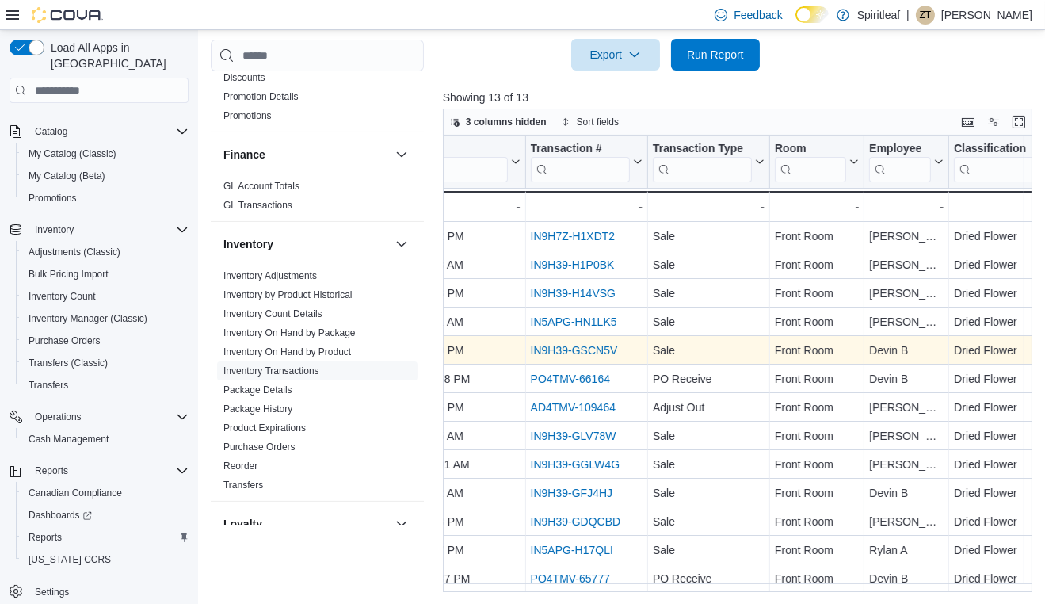
click at [593, 350] on link "IN9H39-GSCN5V" at bounding box center [573, 350] width 87 height 13
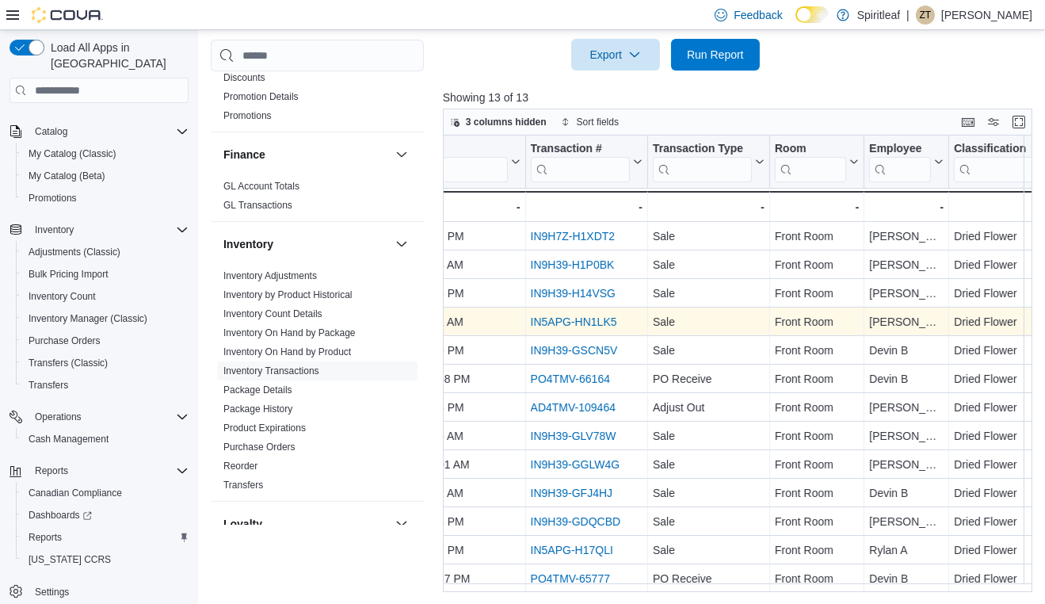
click at [595, 314] on div "IN5APG-HN1LK5" at bounding box center [586, 321] width 112 height 19
click at [601, 318] on link "IN5APG-HN1LK5" at bounding box center [573, 321] width 86 height 13
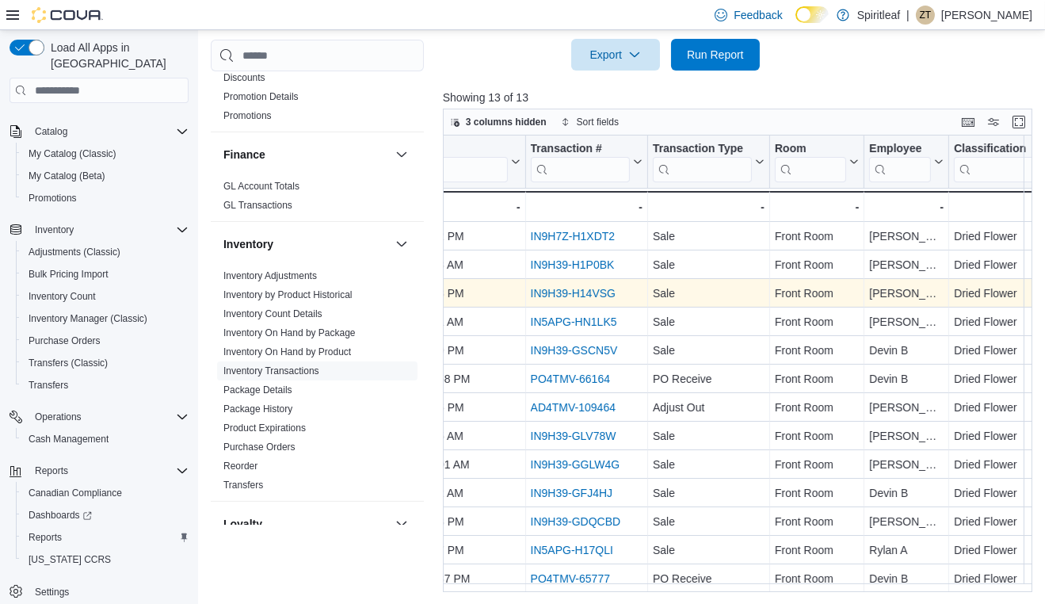
click at [584, 292] on link "IN9H39-H14VSG" at bounding box center [572, 293] width 85 height 13
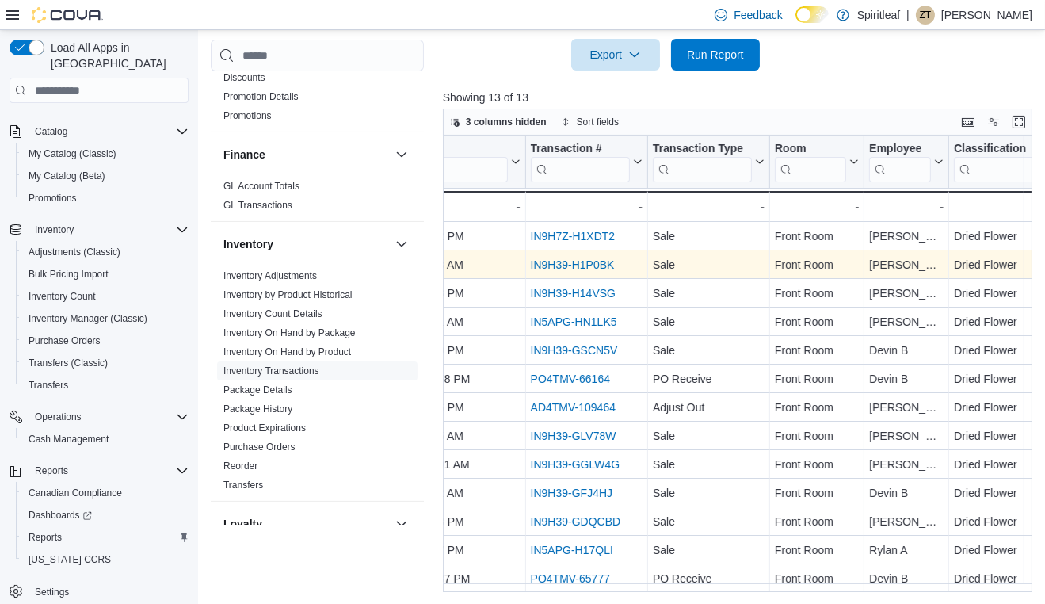
click at [578, 266] on link "IN9H39-H1P0BK" at bounding box center [572, 264] width 84 height 13
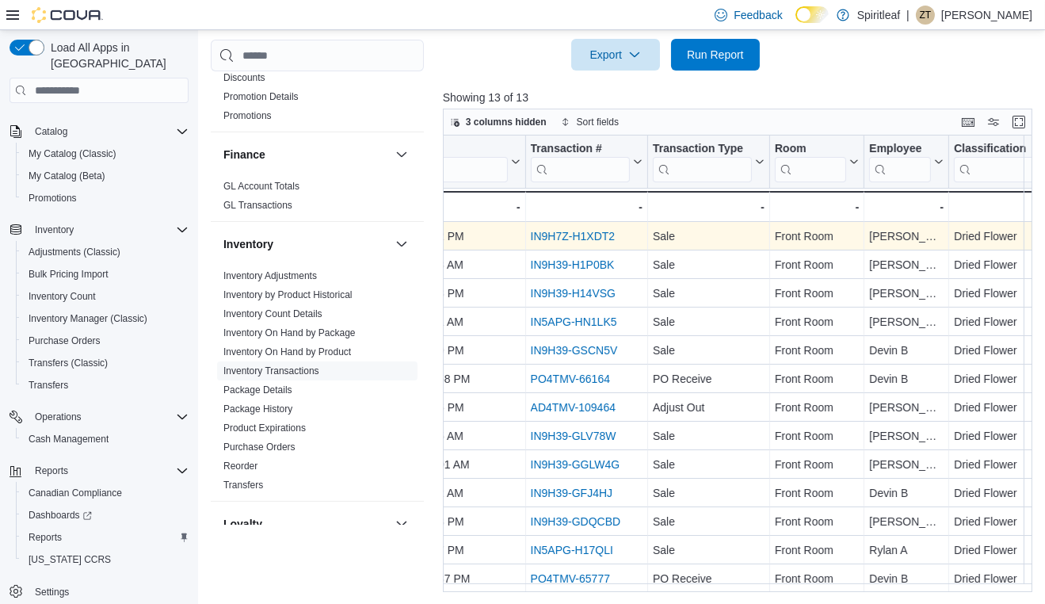
click at [570, 237] on link "IN9H7Z-H1XDT2" at bounding box center [572, 236] width 85 height 13
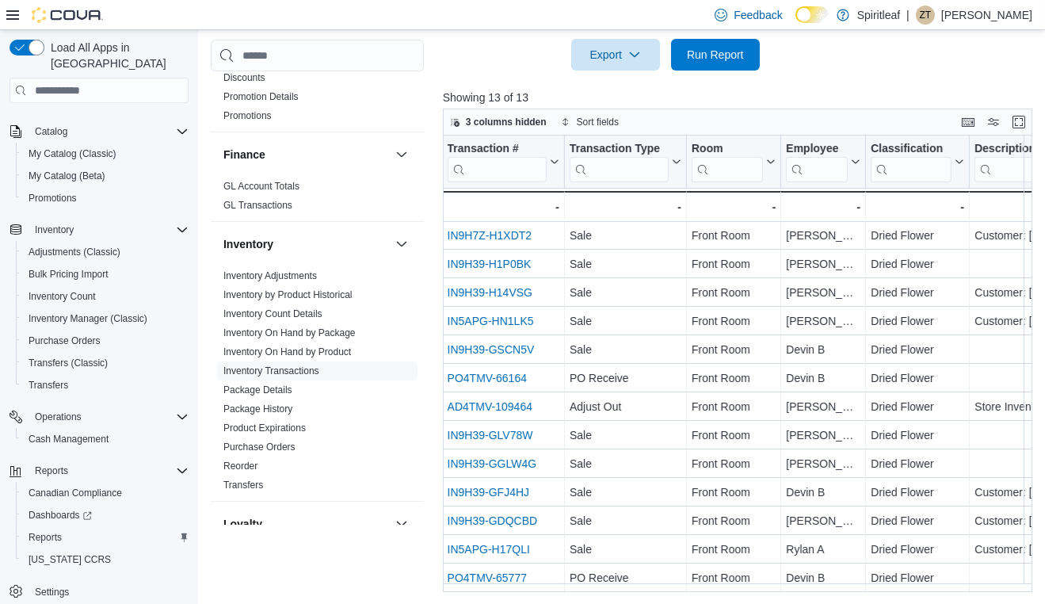
scroll to position [9, 965]
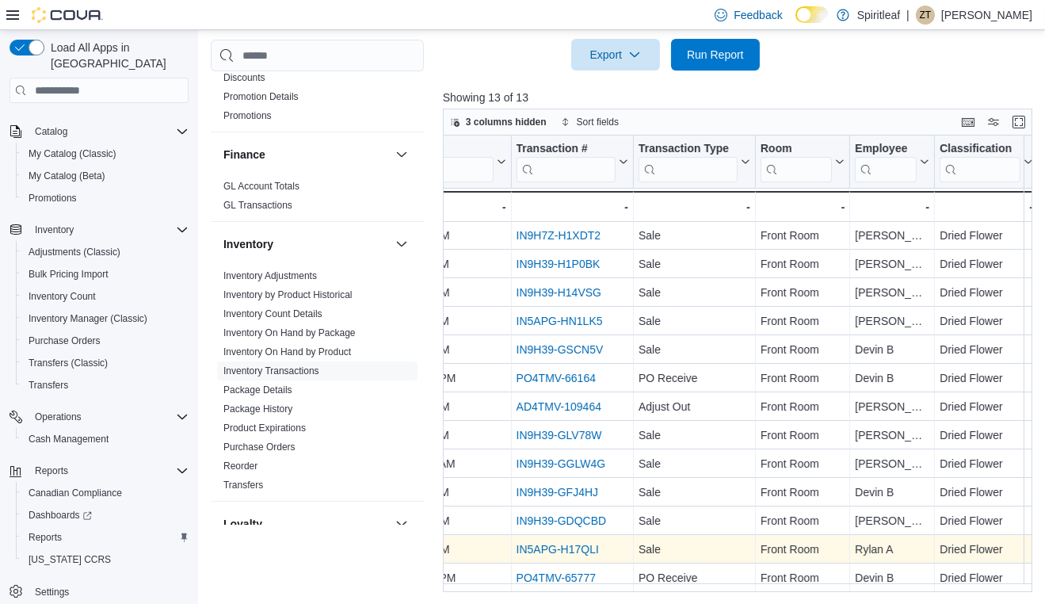
click at [577, 543] on link "IN5APG-H17QLI" at bounding box center [557, 549] width 82 height 13
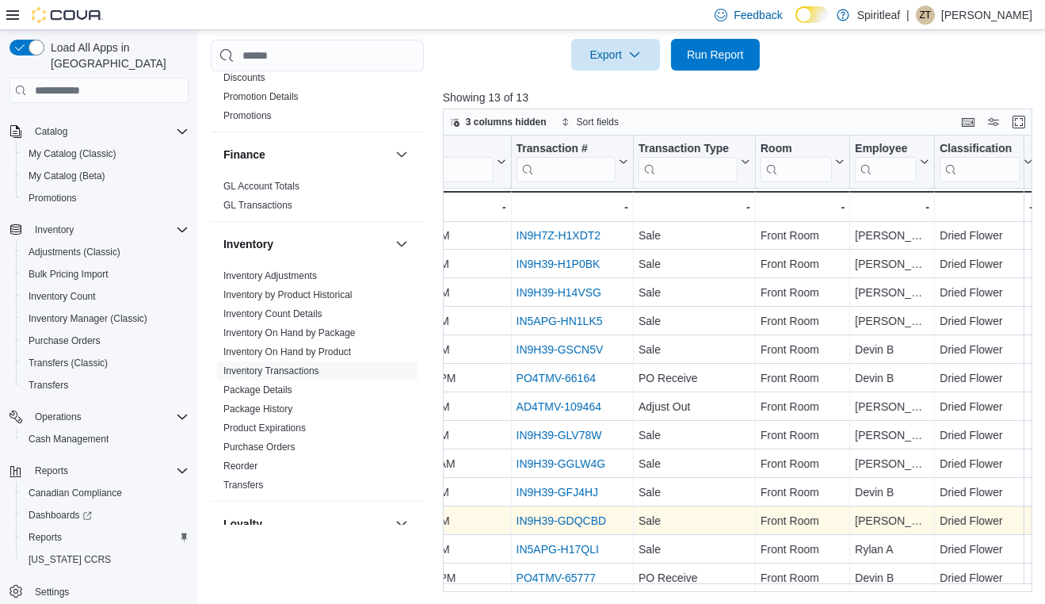
click at [590, 514] on link "IN9H39-GDQCBD" at bounding box center [561, 520] width 90 height 13
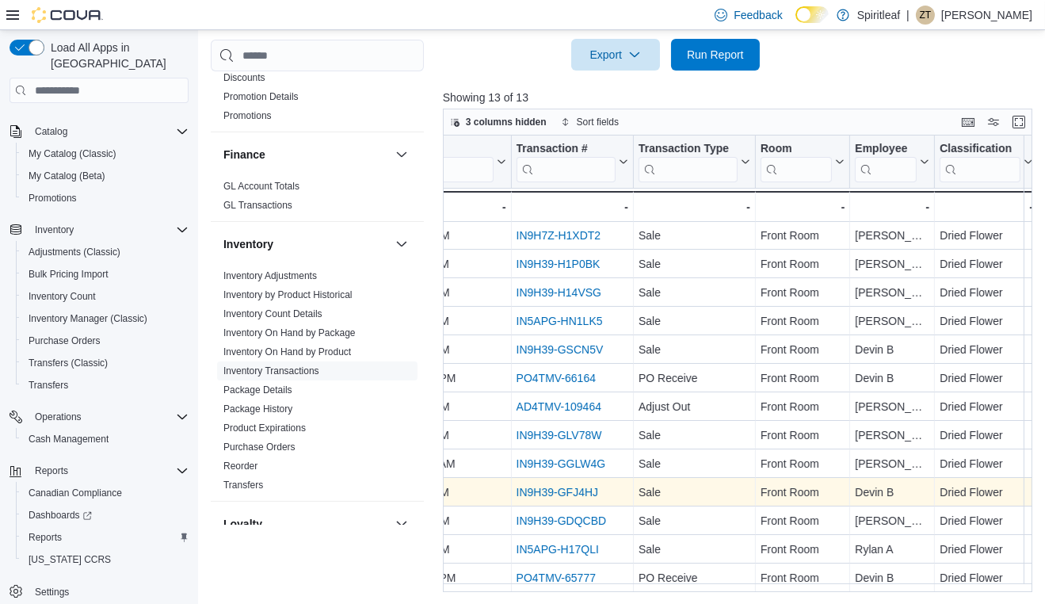
click at [565, 486] on link "IN9H39-GFJ4HJ" at bounding box center [557, 492] width 82 height 13
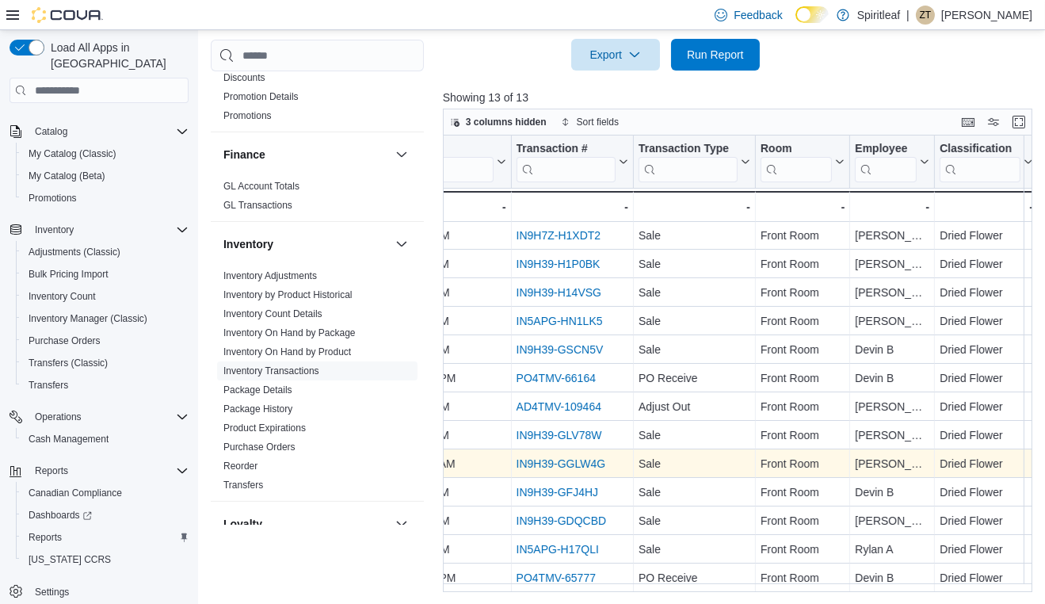
click at [580, 457] on link "IN9H39-GGLW4G" at bounding box center [561, 463] width 90 height 13
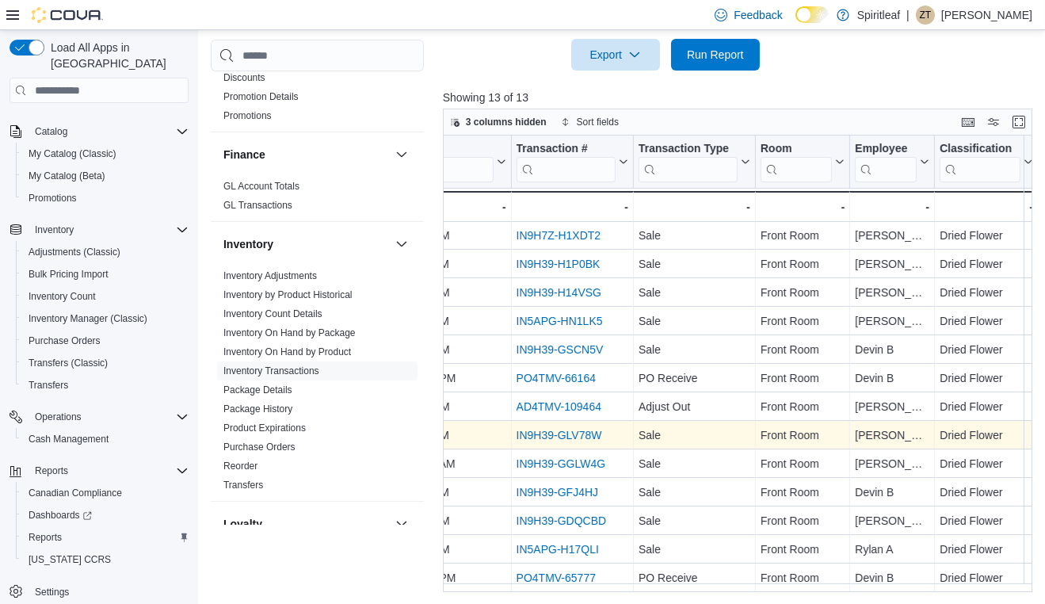
click at [582, 429] on link "IN9H39-GLV78W" at bounding box center [559, 435] width 86 height 13
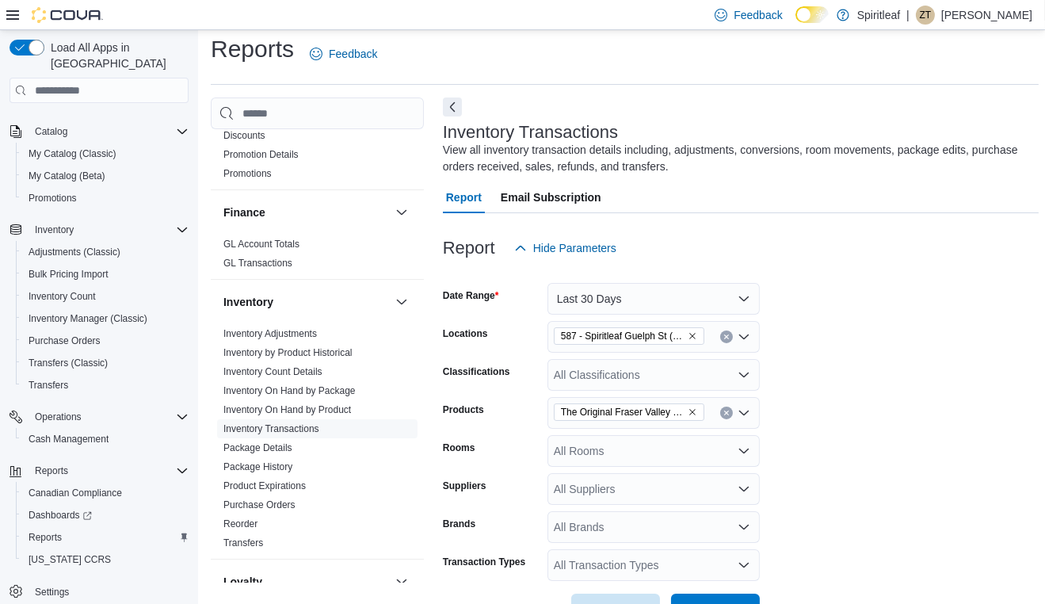
scroll to position [0, 0]
